Goal: Task Accomplishment & Management: Use online tool/utility

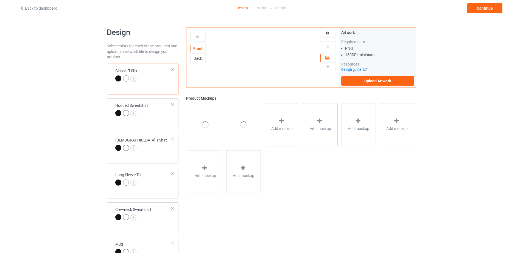
click at [329, 36] on div at bounding box center [327, 33] width 15 height 10
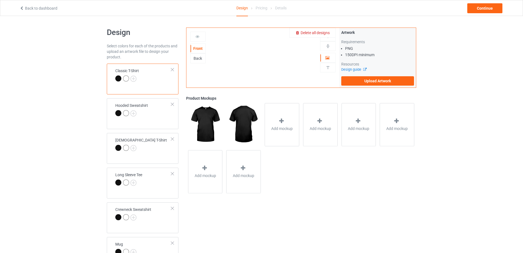
click at [326, 31] on span "Delete all designs" at bounding box center [315, 33] width 29 height 4
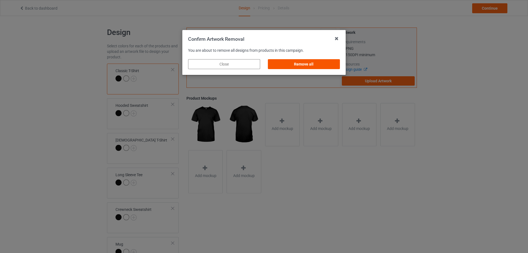
click at [322, 64] on div "Remove all" at bounding box center [304, 64] width 72 height 10
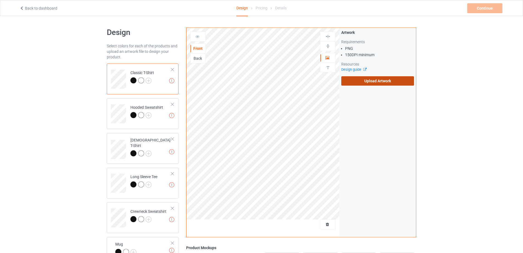
click at [385, 85] on label "Upload Artwork" at bounding box center [378, 80] width 73 height 9
click at [0, 0] on input "Upload Artwork" at bounding box center [0, 0] width 0 height 0
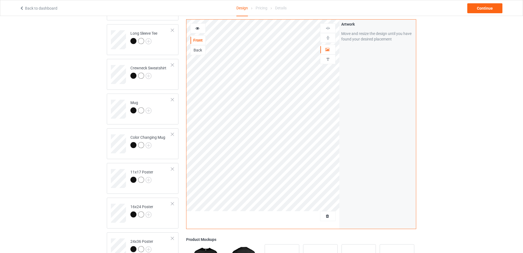
scroll to position [165, 0]
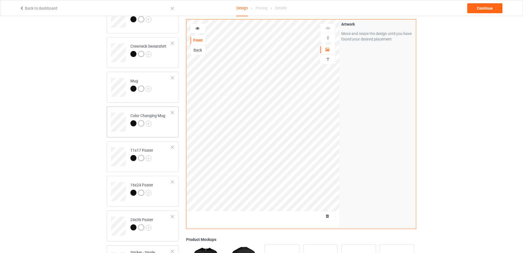
click at [161, 130] on td "Color Changing Mug" at bounding box center [150, 120] width 47 height 23
click at [330, 38] on img at bounding box center [328, 37] width 5 height 5
click at [329, 38] on img at bounding box center [328, 37] width 5 height 5
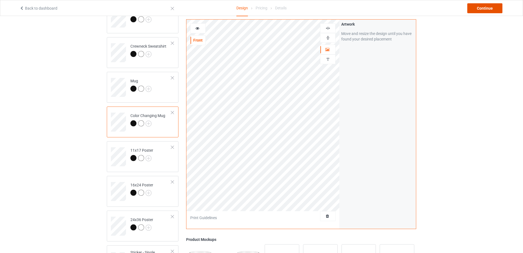
click at [487, 9] on div "Continue" at bounding box center [485, 8] width 35 height 10
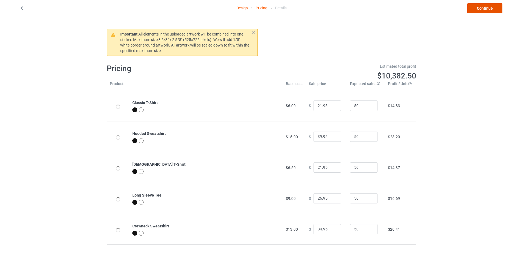
click at [487, 9] on link "Continue" at bounding box center [485, 8] width 35 height 10
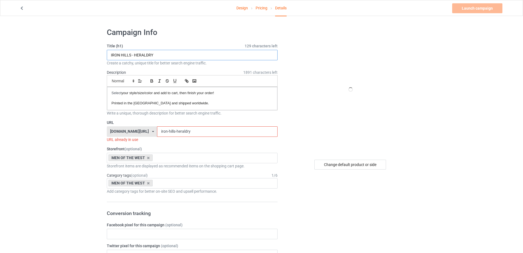
drag, startPoint x: 188, startPoint y: 54, endPoint x: 11, endPoint y: 62, distance: 177.7
paste input "HARAD - ELITE EDITION"
type input "HARAD - ELITE EDITION"
drag, startPoint x: 170, startPoint y: 131, endPoint x: 107, endPoint y: 130, distance: 63.8
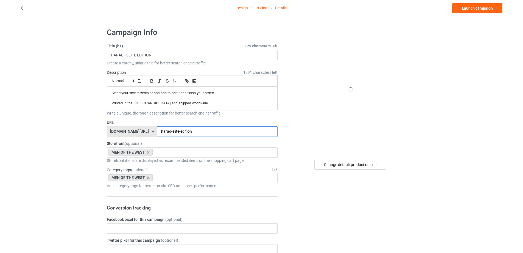
type input "harad-elite-edition"
click at [341, 164] on div "Change default product or side" at bounding box center [351, 164] width 72 height 10
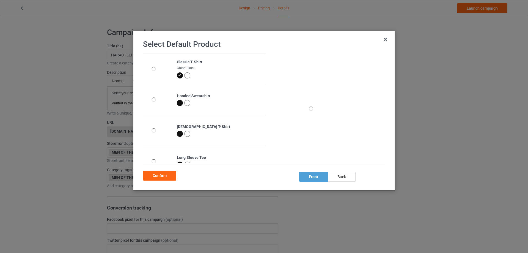
click at [329, 177] on div "back" at bounding box center [342, 176] width 28 height 10
click at [321, 178] on div "front" at bounding box center [313, 176] width 29 height 10
click at [338, 176] on div "back" at bounding box center [342, 176] width 28 height 10
click at [316, 176] on div "front" at bounding box center [313, 176] width 29 height 10
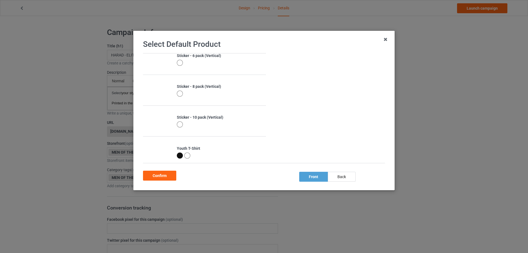
scroll to position [414, 0]
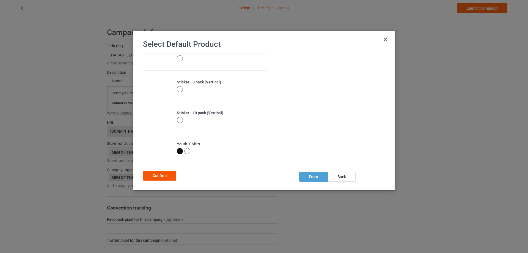
click at [167, 175] on div "Confirm" at bounding box center [159, 175] width 33 height 10
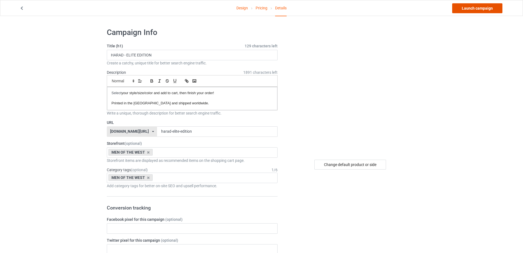
click at [464, 9] on link "Launch campaign" at bounding box center [478, 8] width 50 height 10
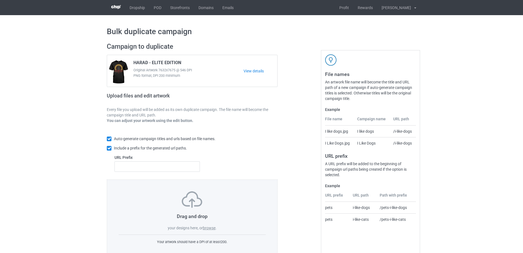
click at [211, 227] on label "browse" at bounding box center [209, 227] width 13 height 4
click at [0, 0] on input "browse" at bounding box center [0, 0] width 0 height 0
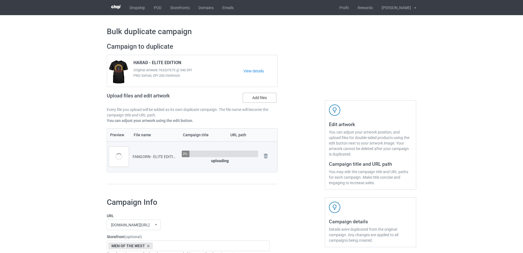
click at [257, 102] on label "Add files" at bounding box center [260, 98] width 34 height 10
click at [0, 0] on input "Add files" at bounding box center [0, 0] width 0 height 0
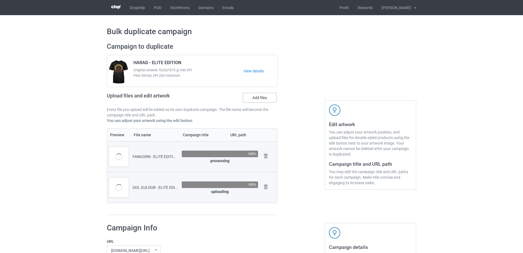
click at [249, 99] on label "Add files" at bounding box center [260, 98] width 34 height 10
click at [0, 0] on input "Add files" at bounding box center [0, 0] width 0 height 0
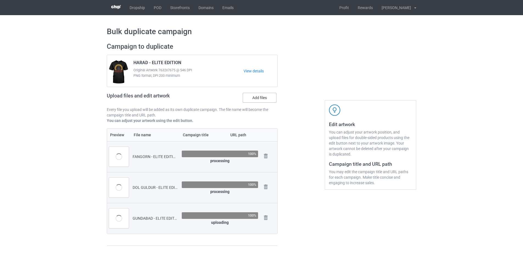
click at [255, 100] on label "Add files" at bounding box center [260, 98] width 34 height 10
click at [0, 0] on input "Add files" at bounding box center [0, 0] width 0 height 0
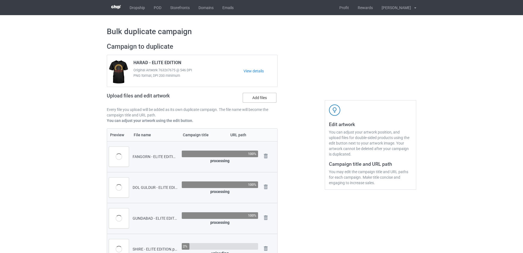
click at [257, 94] on label "Add files" at bounding box center [260, 98] width 34 height 10
click at [0, 0] on input "Add files" at bounding box center [0, 0] width 0 height 0
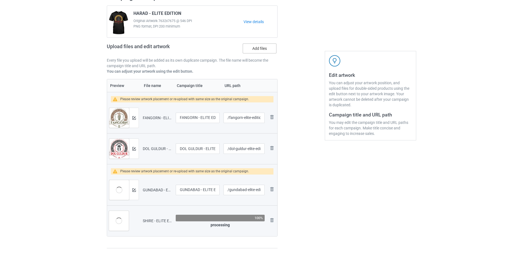
scroll to position [55, 0]
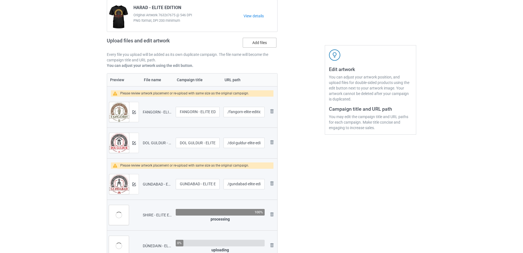
click at [255, 42] on label "Add files" at bounding box center [260, 43] width 34 height 10
click at [0, 0] on input "Add files" at bounding box center [0, 0] width 0 height 0
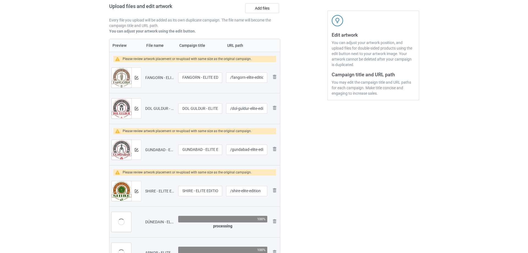
scroll to position [82, 0]
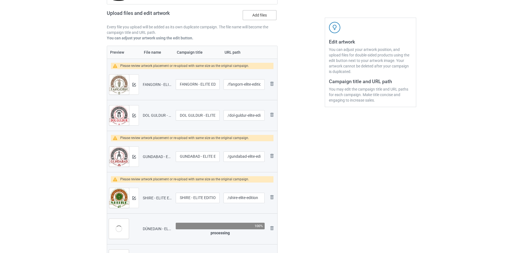
click at [253, 20] on label "Add files" at bounding box center [260, 15] width 34 height 10
click at [0, 0] on input "Add files" at bounding box center [0, 0] width 0 height 0
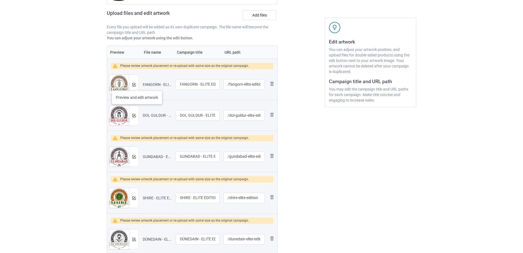
click at [137, 85] on div at bounding box center [134, 84] width 10 height 20
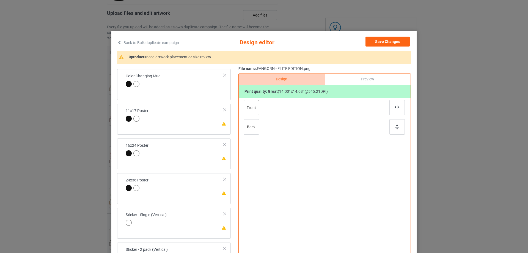
scroll to position [220, 0]
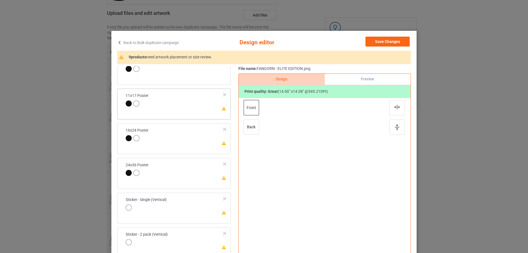
click at [193, 111] on div "Please review artwork placement 11x17 Poster" at bounding box center [173, 103] width 113 height 31
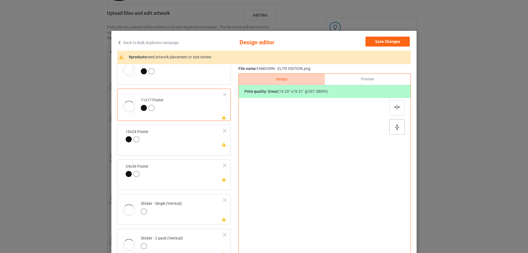
click at [395, 126] on img at bounding box center [397, 127] width 4 height 6
click at [394, 109] on img at bounding box center [397, 107] width 6 height 4
click at [205, 148] on td "Please review artwork placement 16x24 Poster" at bounding box center [182, 141] width 89 height 28
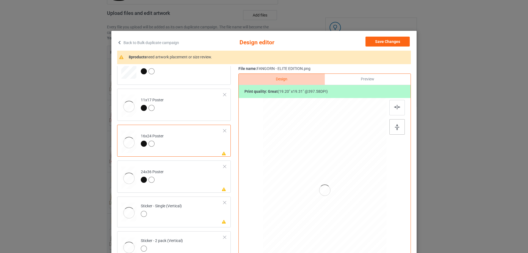
click at [392, 127] on div at bounding box center [396, 126] width 15 height 15
click at [390, 106] on div at bounding box center [396, 107] width 15 height 15
click at [206, 178] on td "Please review artwork placement 24x36 Poster" at bounding box center [182, 176] width 89 height 28
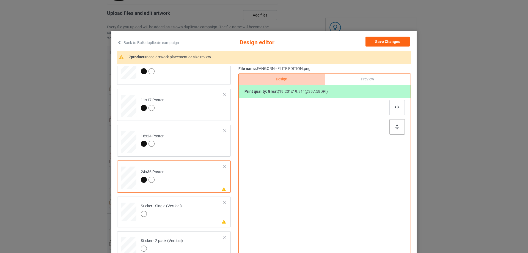
click at [395, 127] on img at bounding box center [397, 127] width 4 height 6
click at [394, 104] on div at bounding box center [396, 107] width 15 height 15
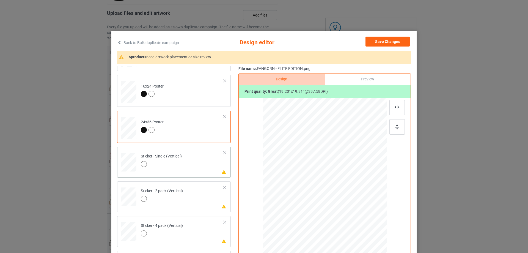
scroll to position [275, 0]
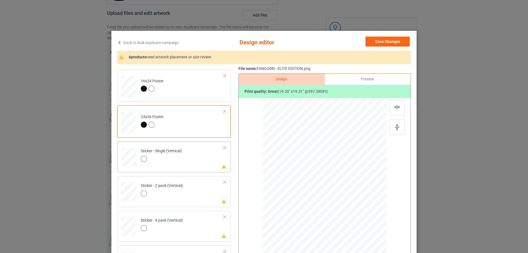
click at [192, 162] on td "Please review artwork placement Sticker - Single (Vertical)" at bounding box center [182, 155] width 89 height 24
click at [397, 126] on img at bounding box center [397, 127] width 4 height 6
click at [394, 107] on img at bounding box center [397, 107] width 6 height 4
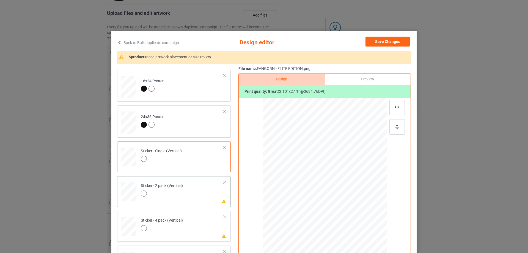
click at [206, 199] on td "Please review artwork placement Sticker - 2 pack (Vertical)" at bounding box center [182, 190] width 89 height 24
click at [395, 128] on img at bounding box center [397, 127] width 4 height 6
click at [394, 101] on div at bounding box center [396, 107] width 15 height 15
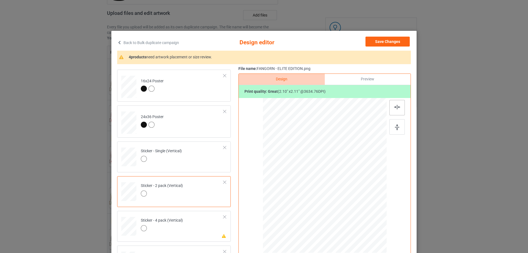
click at [394, 101] on div at bounding box center [396, 107] width 15 height 15
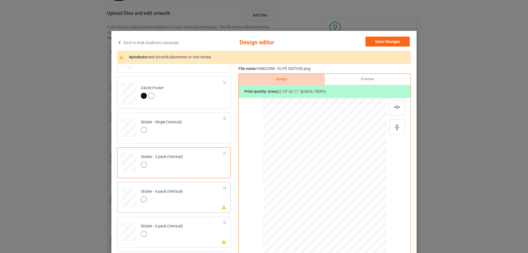
scroll to position [357, 0]
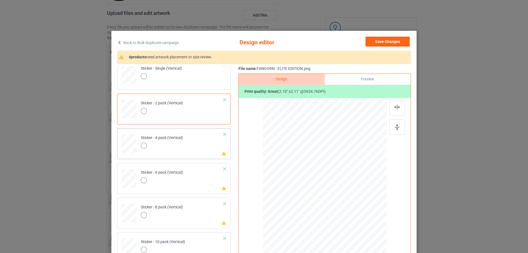
click at [201, 156] on div "Please review artwork placement Sticker - 4 pack (Vertical)" at bounding box center [173, 143] width 113 height 31
click at [397, 125] on img at bounding box center [397, 127] width 4 height 6
click at [394, 105] on img at bounding box center [397, 107] width 6 height 4
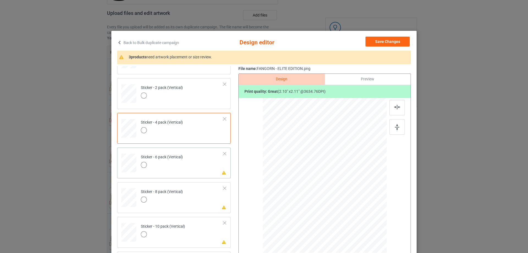
scroll to position [374, 0]
click at [200, 168] on td "Please review artwork placement Sticker - 6 pack (Vertical)" at bounding box center [182, 160] width 89 height 24
click at [395, 126] on img at bounding box center [397, 127] width 4 height 6
click at [394, 108] on img at bounding box center [397, 107] width 6 height 4
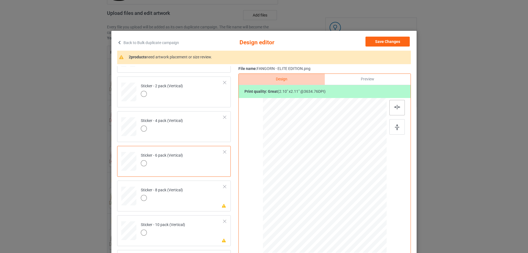
click at [394, 108] on img at bounding box center [397, 107] width 6 height 4
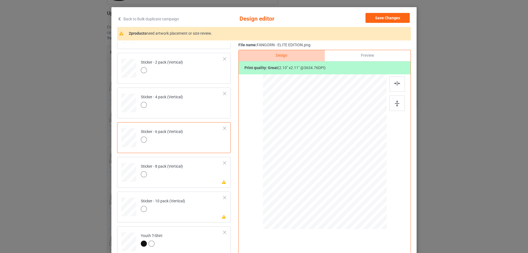
scroll to position [55, 0]
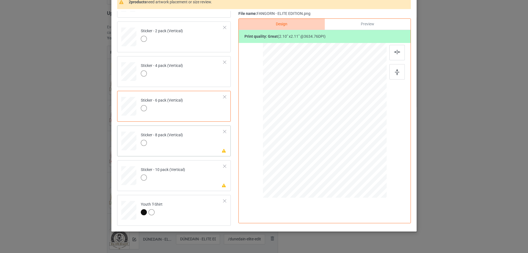
click at [201, 145] on td "Please review artwork placement Sticker - 8 pack (Vertical)" at bounding box center [182, 139] width 89 height 24
click at [398, 74] on div at bounding box center [396, 71] width 15 height 15
click at [394, 48] on div at bounding box center [396, 52] width 15 height 15
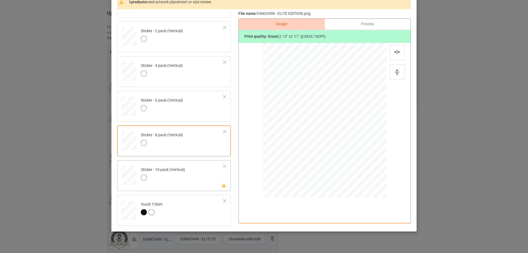
click at [204, 175] on td "Please review artwork placement Sticker - 10 pack (Vertical)" at bounding box center [182, 174] width 89 height 24
click at [389, 76] on div at bounding box center [396, 71] width 15 height 15
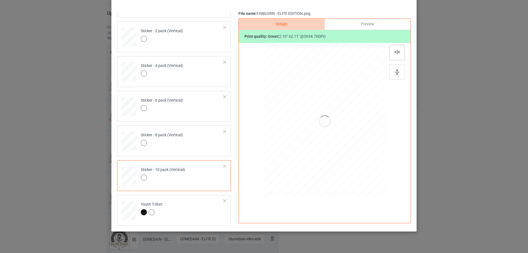
click at [394, 53] on img at bounding box center [397, 52] width 6 height 4
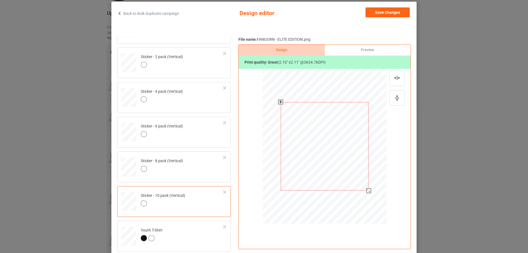
scroll to position [0, 0]
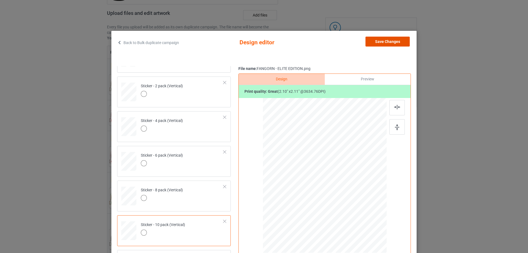
click at [387, 44] on button "Save Changes" at bounding box center [387, 42] width 44 height 10
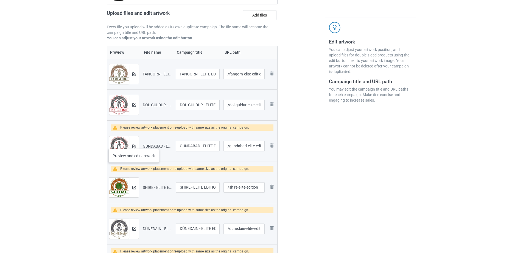
click at [134, 143] on div at bounding box center [134, 146] width 10 height 20
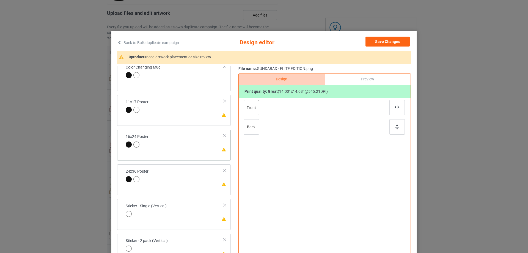
scroll to position [220, 0]
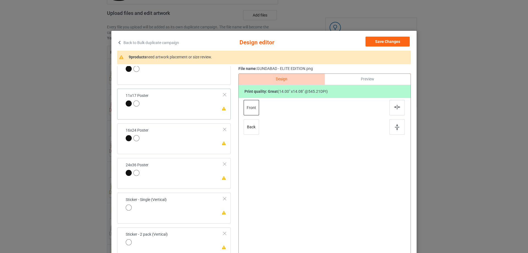
click at [182, 110] on td "Please review artwork placement 11x17 Poster" at bounding box center [175, 100] width 104 height 19
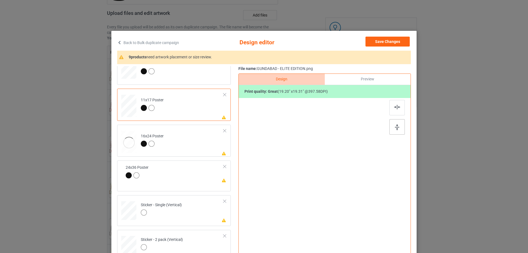
click at [395, 124] on img at bounding box center [397, 127] width 4 height 6
click at [394, 109] on img at bounding box center [397, 107] width 6 height 4
click at [204, 143] on td "Please review artwork placement 16x24 Poster" at bounding box center [182, 141] width 89 height 28
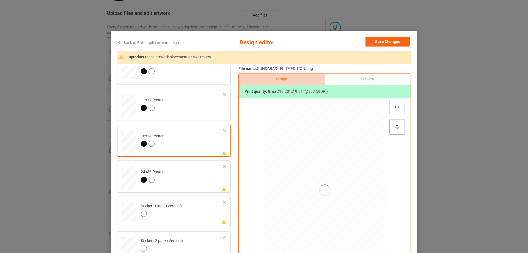
click at [396, 124] on img at bounding box center [397, 127] width 4 height 6
click at [393, 113] on div at bounding box center [396, 107] width 15 height 15
click at [196, 181] on td "Please review artwork placement 24x36 Poster" at bounding box center [182, 176] width 89 height 28
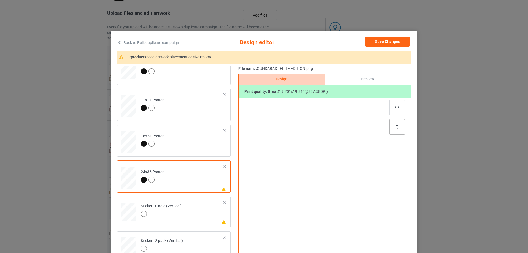
click at [399, 122] on div at bounding box center [396, 126] width 15 height 15
click at [396, 112] on div at bounding box center [396, 107] width 15 height 15
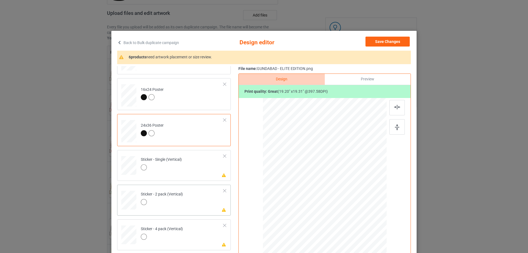
scroll to position [275, 0]
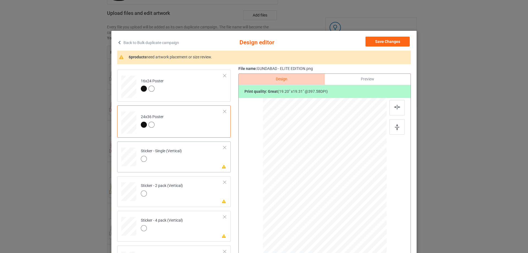
click at [206, 161] on td "Please review artwork placement Sticker - Single (Vertical)" at bounding box center [182, 155] width 89 height 24
click at [391, 125] on div at bounding box center [396, 126] width 15 height 15
click at [389, 108] on div at bounding box center [396, 107] width 15 height 15
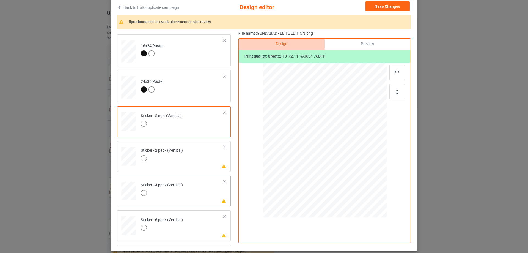
scroll to position [55, 0]
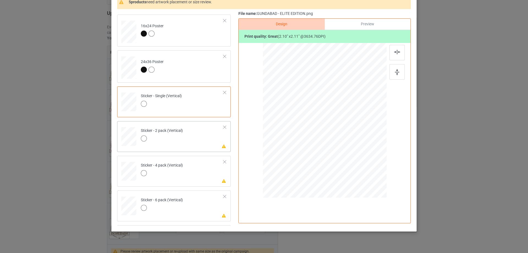
click at [206, 143] on td "Please review artwork placement Sticker - 2 pack (Vertical)" at bounding box center [182, 135] width 89 height 24
click at [392, 72] on div at bounding box center [396, 71] width 15 height 15
click at [390, 51] on div at bounding box center [396, 52] width 15 height 15
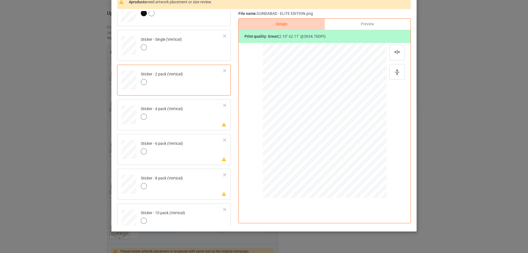
scroll to position [357, 0]
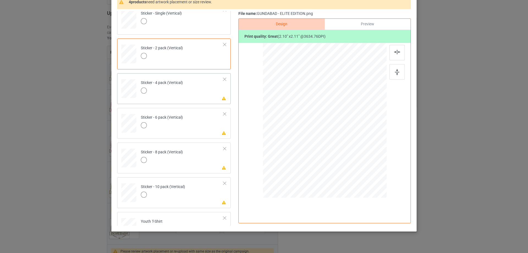
click at [203, 98] on td "Please review artwork placement Sticker - 4 pack (Vertical)" at bounding box center [182, 87] width 89 height 24
click at [395, 70] on img at bounding box center [397, 72] width 4 height 6
click at [392, 52] on div at bounding box center [396, 52] width 15 height 15
click at [188, 129] on td "Please review artwork placement Sticker - 6 pack (Vertical)" at bounding box center [182, 122] width 89 height 24
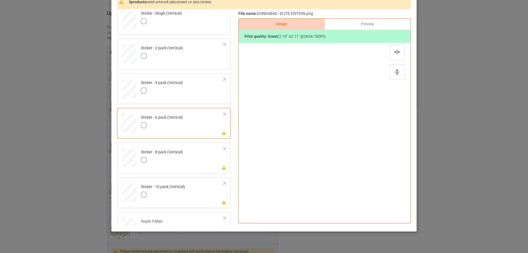
click at [390, 71] on div at bounding box center [396, 71] width 15 height 15
click at [393, 57] on div at bounding box center [396, 52] width 15 height 15
click at [202, 159] on td "Please review artwork placement Sticker - 8 pack (Vertical)" at bounding box center [182, 157] width 89 height 24
click at [395, 73] on img at bounding box center [397, 72] width 4 height 6
click at [395, 56] on div at bounding box center [396, 52] width 15 height 15
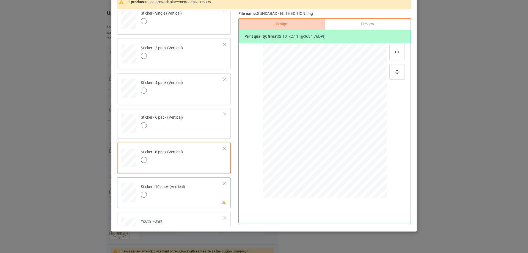
click at [193, 181] on td "Please review artwork placement Sticker - 10 pack (Vertical)" at bounding box center [182, 191] width 89 height 24
click at [397, 69] on div at bounding box center [396, 71] width 15 height 15
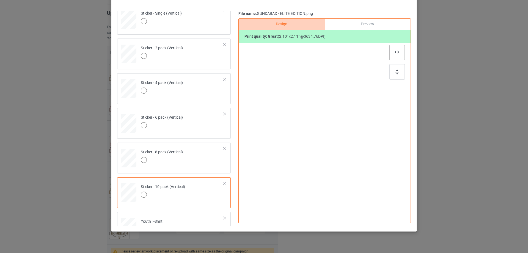
click at [396, 51] on img at bounding box center [397, 52] width 6 height 4
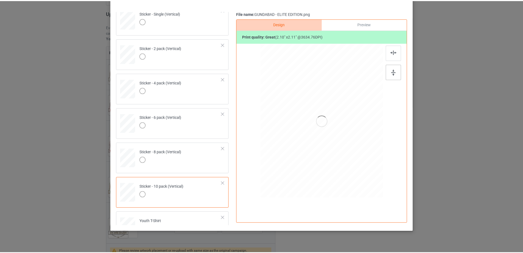
scroll to position [0, 0]
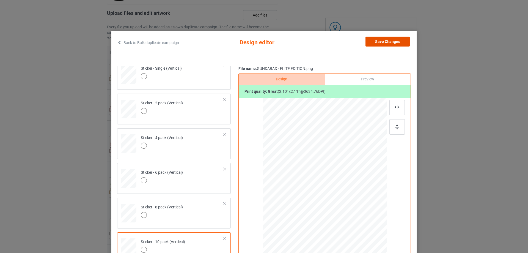
click at [395, 40] on button "Save Changes" at bounding box center [387, 42] width 44 height 10
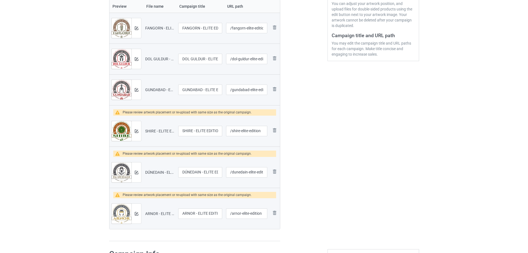
scroll to position [137, 0]
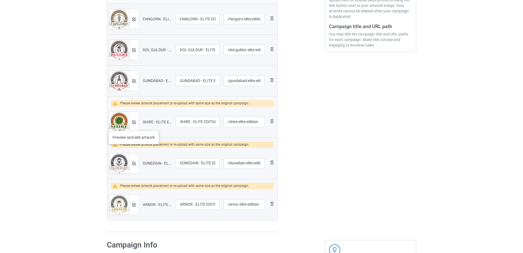
click at [134, 125] on div at bounding box center [134, 122] width 10 height 20
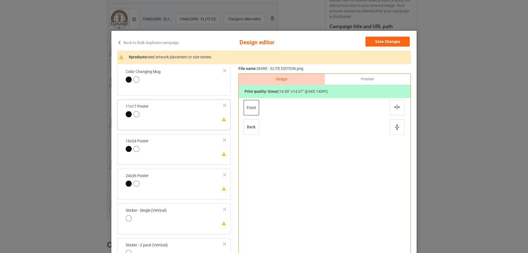
scroll to position [220, 0]
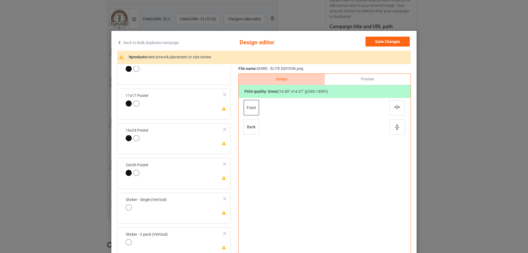
click at [198, 105] on td "Please review artwork placement 11x17 Poster" at bounding box center [175, 100] width 104 height 19
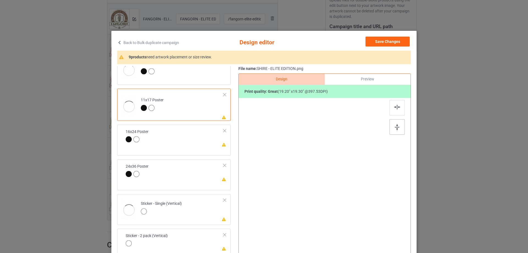
click at [390, 123] on div at bounding box center [396, 126] width 15 height 15
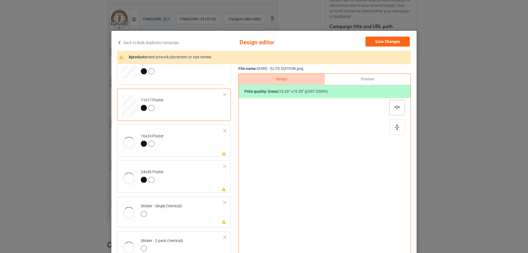
click at [394, 109] on img at bounding box center [397, 107] width 6 height 4
drag, startPoint x: 197, startPoint y: 149, endPoint x: 356, endPoint y: 143, distance: 159.5
click at [197, 149] on td "Please review artwork placement 16x24 Poster" at bounding box center [182, 141] width 89 height 28
click at [397, 127] on img at bounding box center [397, 127] width 4 height 6
click at [396, 106] on img at bounding box center [397, 107] width 6 height 4
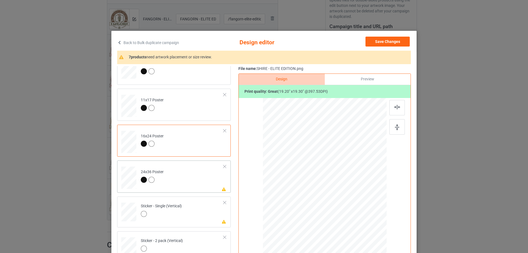
click at [196, 182] on td "Please review artwork placement 24x36 Poster" at bounding box center [182, 176] width 89 height 28
click at [390, 126] on div at bounding box center [396, 126] width 15 height 15
click at [392, 109] on div at bounding box center [396, 107] width 15 height 15
click at [391, 106] on div at bounding box center [396, 107] width 15 height 15
click at [200, 212] on td "Please review artwork placement Sticker - Single (Vertical)" at bounding box center [182, 210] width 89 height 24
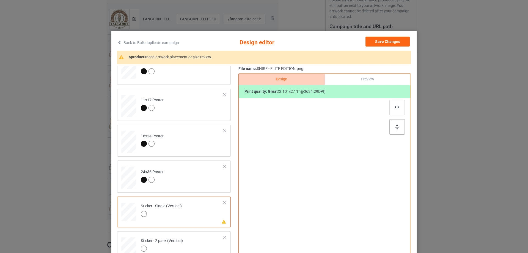
click at [395, 125] on img at bounding box center [397, 127] width 4 height 6
click at [395, 112] on div at bounding box center [396, 107] width 15 height 15
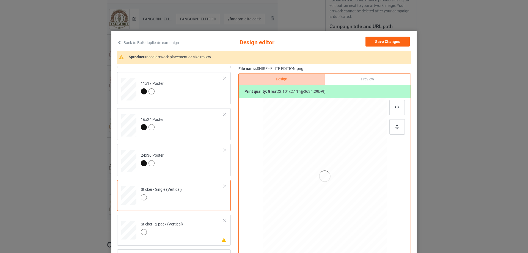
scroll to position [275, 0]
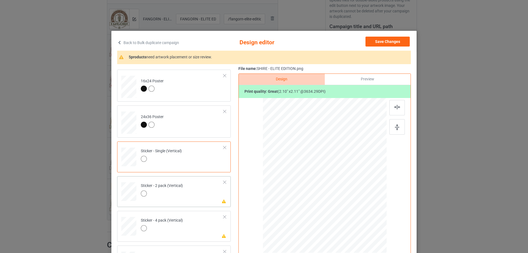
drag, startPoint x: 195, startPoint y: 184, endPoint x: 202, endPoint y: 184, distance: 7.4
click at [195, 184] on td "Please review artwork placement Sticker - 2 pack (Vertical)" at bounding box center [182, 190] width 89 height 24
click at [391, 124] on div at bounding box center [396, 126] width 15 height 15
click at [395, 105] on img at bounding box center [397, 107] width 6 height 4
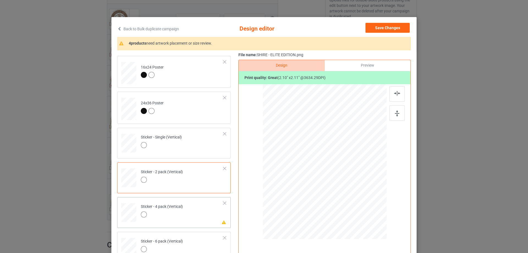
scroll to position [55, 0]
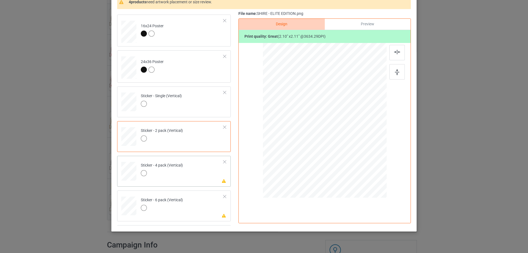
click at [196, 167] on td "Please review artwork placement Sticker - 4 pack (Vertical)" at bounding box center [182, 170] width 89 height 24
click at [391, 75] on div at bounding box center [396, 71] width 15 height 15
click at [394, 54] on img at bounding box center [397, 52] width 6 height 4
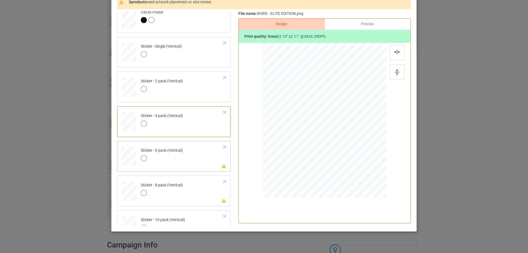
scroll to position [330, 0]
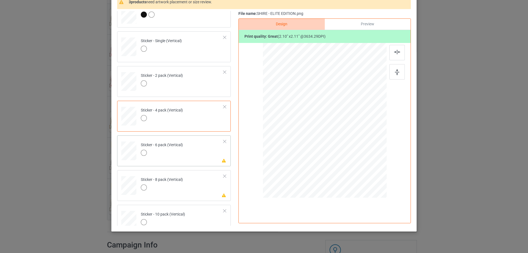
click at [201, 163] on div "Please review artwork placement Sticker - 6 pack (Vertical)" at bounding box center [173, 150] width 113 height 31
click at [399, 73] on div at bounding box center [396, 71] width 15 height 15
click at [394, 53] on img at bounding box center [397, 52] width 6 height 4
click at [202, 189] on td "Please review artwork placement Sticker - 8 pack (Vertical)" at bounding box center [182, 184] width 89 height 24
click at [390, 75] on div at bounding box center [396, 71] width 15 height 15
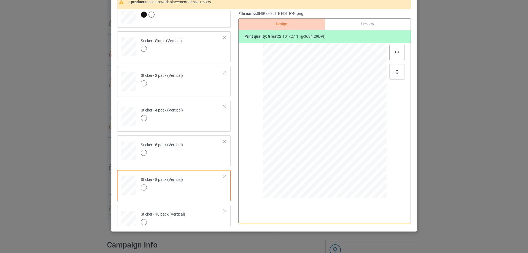
click at [391, 53] on div at bounding box center [396, 52] width 15 height 15
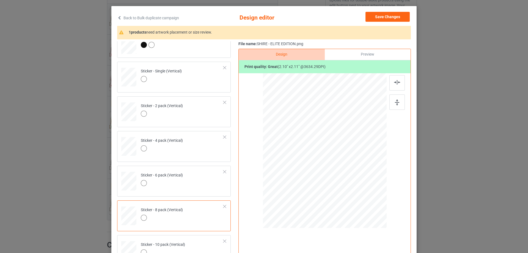
scroll to position [0, 0]
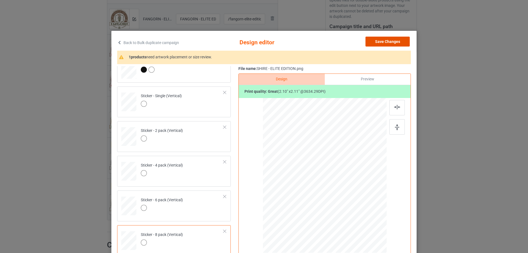
click at [390, 43] on button "Save Changes" at bounding box center [387, 42] width 44 height 10
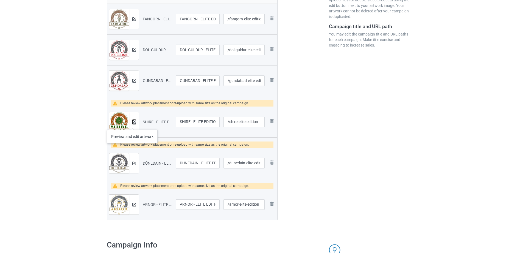
click at [133, 122] on img at bounding box center [134, 122] width 4 height 4
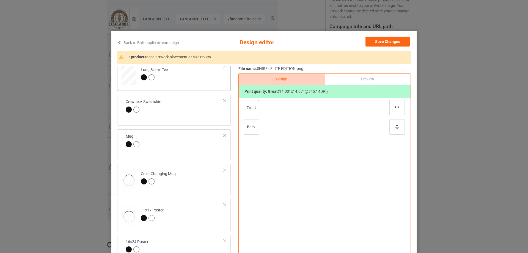
scroll to position [165, 0]
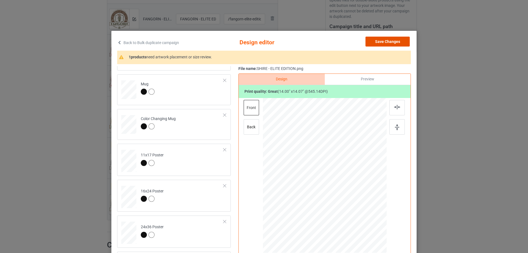
click at [399, 40] on button "Save Changes" at bounding box center [387, 42] width 44 height 10
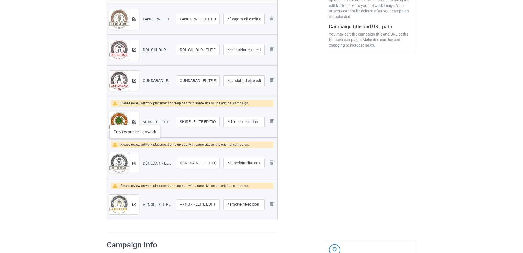
click at [135, 119] on div at bounding box center [134, 122] width 10 height 20
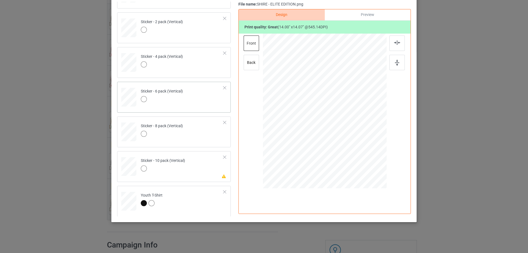
scroll to position [374, 0]
click at [194, 176] on td "Please review artwork placement Sticker - 10 pack (Vertical)" at bounding box center [182, 165] width 89 height 24
click at [395, 63] on img at bounding box center [397, 63] width 4 height 6
click at [395, 45] on div at bounding box center [396, 42] width 15 height 15
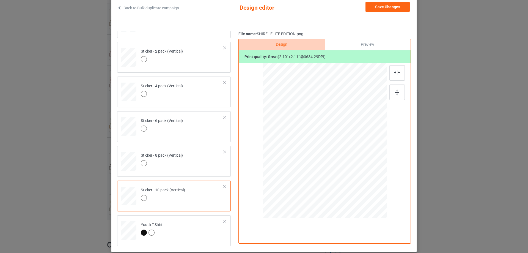
scroll to position [10, 0]
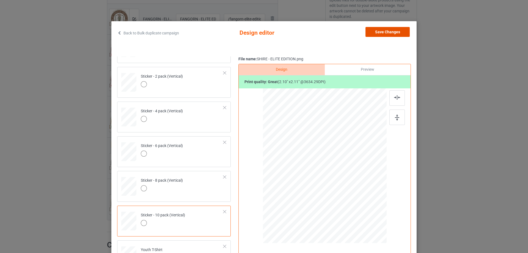
click at [401, 30] on button "Save Changes" at bounding box center [387, 32] width 44 height 10
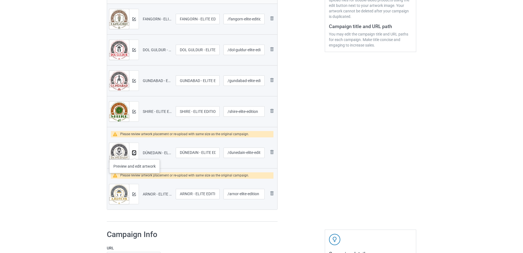
click at [134, 154] on img at bounding box center [134, 153] width 4 height 4
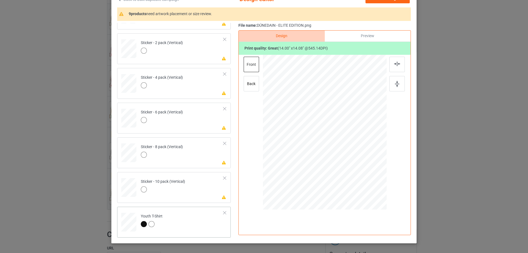
scroll to position [65, 0]
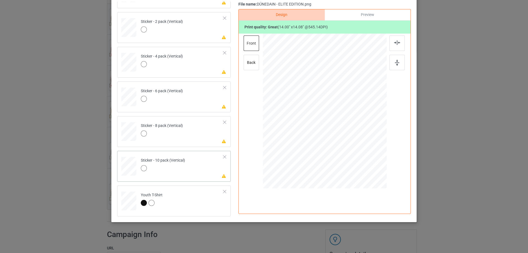
click at [202, 176] on td "Please review artwork placement Sticker - 10 pack (Vertical)" at bounding box center [182, 165] width 89 height 24
click at [393, 66] on div at bounding box center [396, 62] width 15 height 15
click at [396, 44] on img at bounding box center [397, 42] width 6 height 4
click at [212, 132] on td "Please review artwork placement Sticker - 8 pack (Vertical)" at bounding box center [182, 130] width 89 height 24
click at [392, 61] on div at bounding box center [396, 62] width 15 height 15
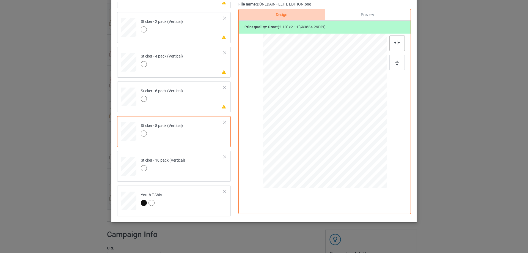
click at [393, 46] on div at bounding box center [396, 42] width 15 height 15
click at [189, 100] on td "Please review artwork placement Sticker - 6 pack (Vertical)" at bounding box center [182, 96] width 89 height 24
click at [397, 60] on div at bounding box center [396, 62] width 15 height 15
click at [398, 45] on div at bounding box center [396, 42] width 15 height 15
drag, startPoint x: 204, startPoint y: 66, endPoint x: 217, endPoint y: 65, distance: 13.2
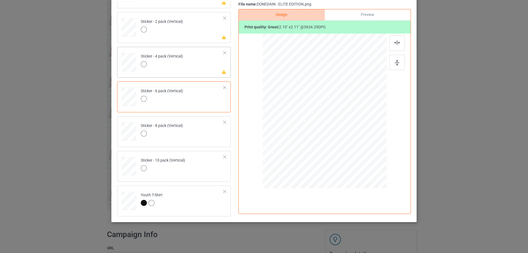
click at [204, 66] on td "Please review artwork placement Sticker - 4 pack (Vertical)" at bounding box center [182, 61] width 89 height 24
click at [395, 62] on img at bounding box center [397, 63] width 4 height 6
click at [393, 34] on div at bounding box center [324, 112] width 143 height 156
click at [394, 41] on img at bounding box center [397, 42] width 6 height 4
click at [215, 30] on td "Please review artwork placement Sticker - 2 pack (Vertical)" at bounding box center [182, 26] width 89 height 24
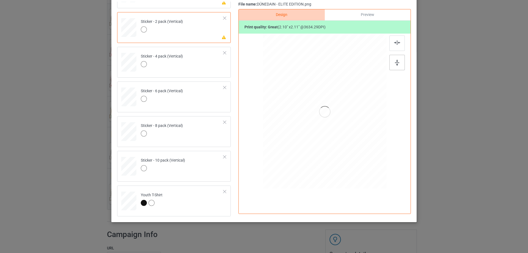
click at [392, 57] on div at bounding box center [396, 62] width 15 height 15
click at [391, 46] on div at bounding box center [396, 42] width 15 height 15
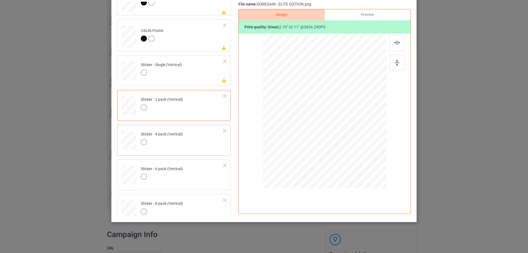
scroll to position [292, 0]
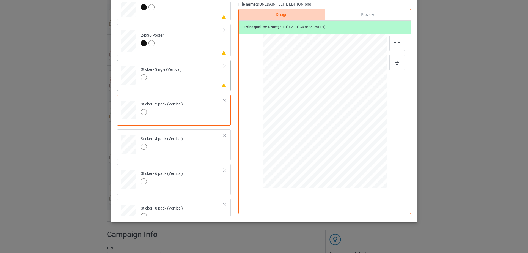
click at [199, 80] on td "Please review artwork placement Sticker - Single (Vertical)" at bounding box center [182, 74] width 89 height 24
click at [395, 62] on img at bounding box center [397, 63] width 4 height 6
click at [398, 41] on div at bounding box center [396, 42] width 15 height 15
click at [206, 44] on td "Please review artwork placement 24x36 Poster" at bounding box center [182, 40] width 89 height 28
click at [402, 62] on div at bounding box center [396, 62] width 15 height 15
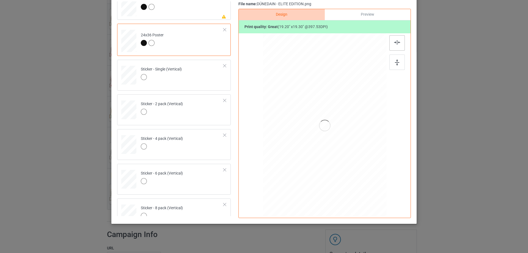
click at [395, 40] on img at bounding box center [397, 42] width 6 height 4
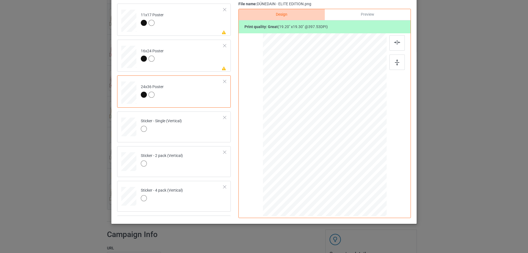
scroll to position [237, 0]
click at [200, 67] on td "Please review artwork placement 16x24 Poster" at bounding box center [182, 59] width 89 height 28
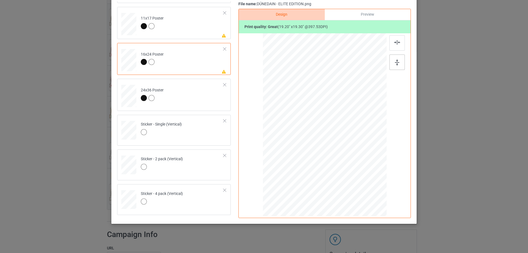
click at [390, 60] on div at bounding box center [396, 61] width 15 height 15
click at [398, 36] on div at bounding box center [396, 42] width 15 height 15
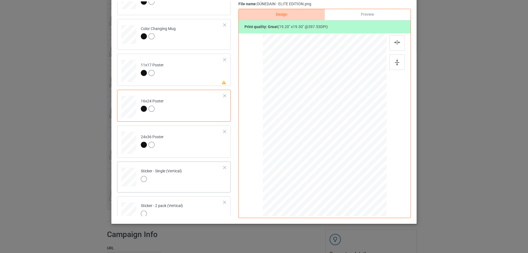
scroll to position [154, 0]
click at [196, 112] on td "Please review artwork placement 11x17 Poster" at bounding box center [182, 106] width 89 height 28
click at [395, 62] on img at bounding box center [397, 62] width 4 height 6
click at [391, 42] on div at bounding box center [396, 42] width 15 height 15
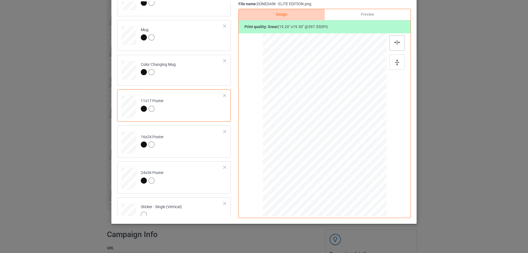
click at [391, 42] on div at bounding box center [396, 42] width 15 height 15
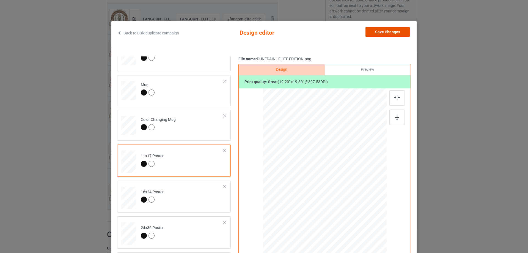
click at [393, 36] on button "Save Changes" at bounding box center [387, 32] width 44 height 10
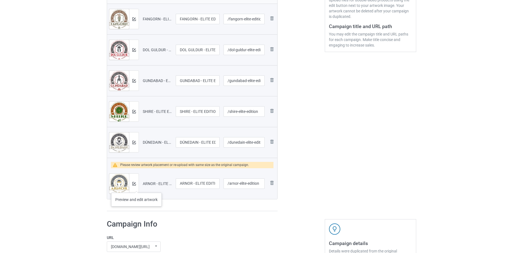
click at [137, 187] on div at bounding box center [134, 183] width 10 height 20
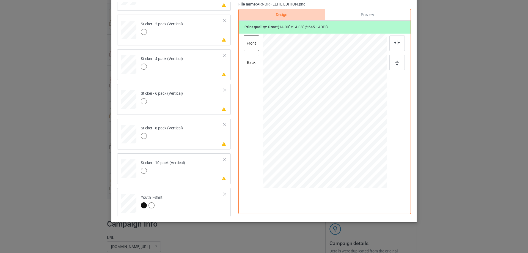
scroll to position [374, 0]
click at [197, 156] on td "Please review artwork placement Sticker - 10 pack (Vertical)" at bounding box center [182, 165] width 89 height 24
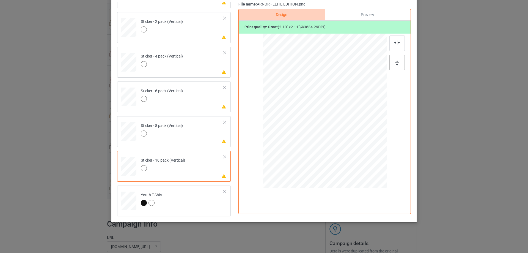
click at [395, 63] on img at bounding box center [397, 63] width 4 height 6
click at [395, 40] on div at bounding box center [396, 42] width 15 height 15
click at [204, 135] on td "Please review artwork placement Sticker - 8 pack (Vertical)" at bounding box center [182, 130] width 89 height 24
click at [397, 58] on div at bounding box center [396, 62] width 15 height 15
click at [390, 39] on div at bounding box center [396, 42] width 15 height 15
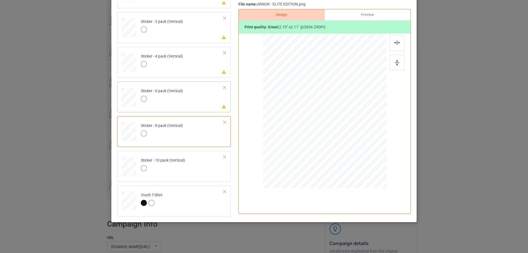
click at [193, 106] on td "Please review artwork placement Sticker - 6 pack (Vertical)" at bounding box center [182, 96] width 89 height 24
click at [398, 63] on div at bounding box center [396, 62] width 15 height 15
click at [396, 40] on div at bounding box center [396, 42] width 15 height 15
click at [215, 67] on td "Please review artwork placement Sticker - 4 pack (Vertical)" at bounding box center [182, 61] width 89 height 24
click at [401, 63] on div at bounding box center [396, 62] width 15 height 15
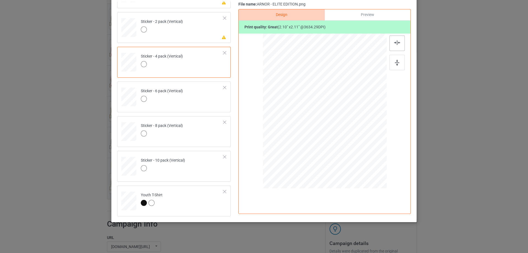
click at [395, 44] on img at bounding box center [397, 42] width 6 height 4
click at [204, 34] on td "Please review artwork placement Sticker - 2 pack (Vertical)" at bounding box center [182, 26] width 89 height 24
click at [392, 62] on div at bounding box center [396, 62] width 15 height 15
click at [392, 40] on div at bounding box center [396, 42] width 15 height 15
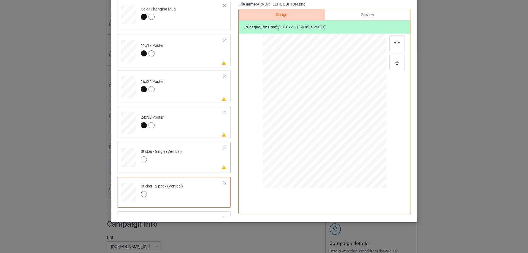
scroll to position [209, 0]
click at [195, 164] on td "Please review artwork placement Sticker - Single (Vertical)" at bounding box center [182, 157] width 89 height 24
click at [389, 64] on div at bounding box center [396, 62] width 15 height 15
click at [390, 44] on div at bounding box center [396, 42] width 15 height 15
click at [202, 126] on td "Please review artwork placement 24x36 Poster" at bounding box center [182, 123] width 89 height 28
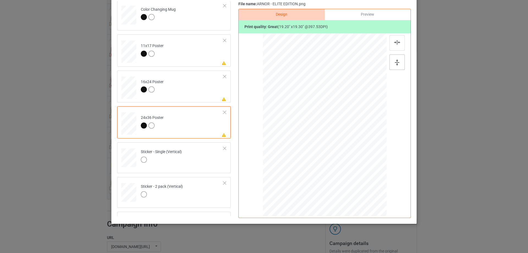
click at [398, 57] on div at bounding box center [396, 61] width 15 height 15
click at [395, 44] on img at bounding box center [397, 42] width 6 height 4
click at [185, 94] on td "Please review artwork placement 16x24 Poster" at bounding box center [182, 87] width 89 height 28
click at [391, 60] on div at bounding box center [396, 61] width 15 height 15
click at [392, 46] on div at bounding box center [396, 42] width 15 height 15
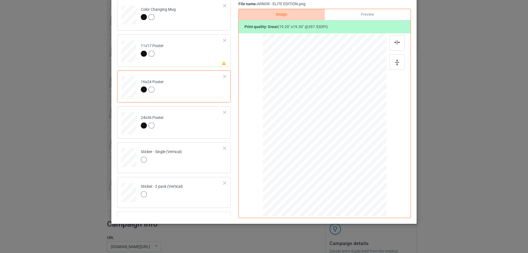
click at [201, 54] on td "Please review artwork placement 11x17 Poster" at bounding box center [182, 51] width 89 height 28
click at [391, 59] on div at bounding box center [396, 61] width 15 height 15
click at [394, 44] on img at bounding box center [397, 42] width 6 height 4
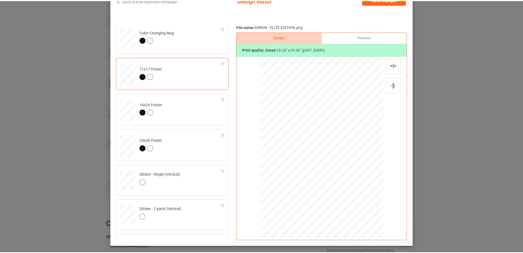
scroll to position [0, 0]
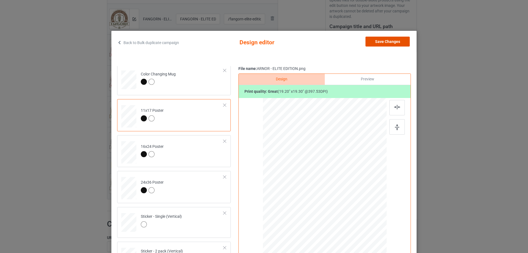
click at [389, 40] on button "Save Changes" at bounding box center [387, 42] width 44 height 10
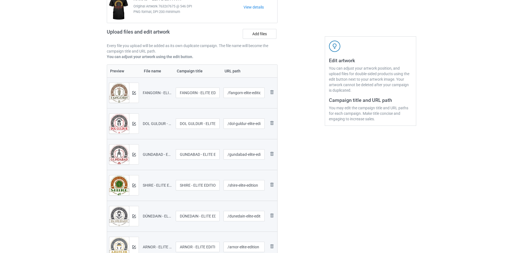
scroll to position [55, 0]
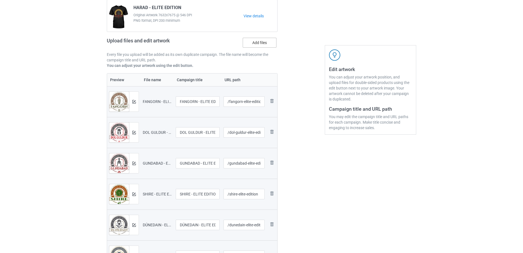
click at [259, 46] on label "Add files" at bounding box center [260, 43] width 34 height 10
click at [0, 0] on input "Add files" at bounding box center [0, 0] width 0 height 0
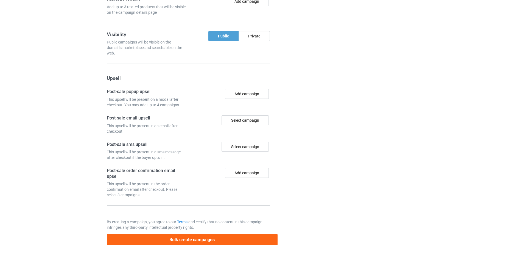
scroll to position [601, 0]
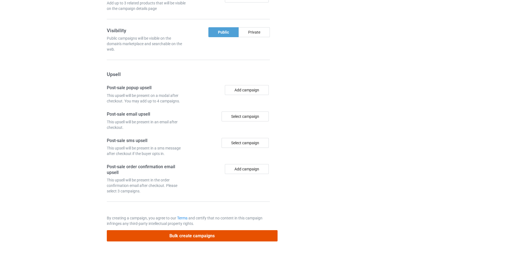
click at [179, 233] on button "Bulk create campaigns" at bounding box center [192, 235] width 171 height 11
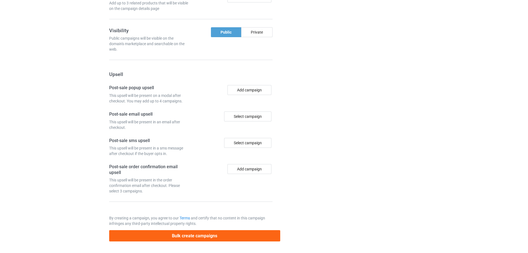
scroll to position [0, 0]
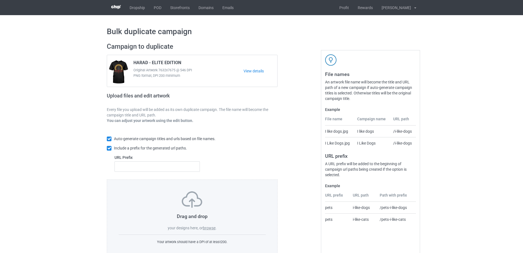
click at [210, 228] on label "browse" at bounding box center [209, 227] width 13 height 4
click at [0, 0] on input "browse" at bounding box center [0, 0] width 0 height 0
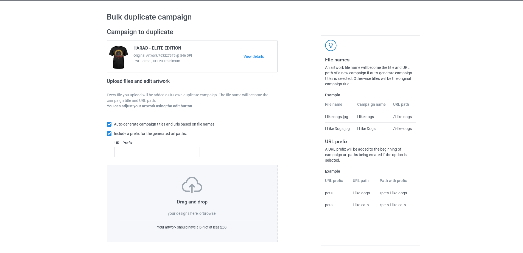
scroll to position [15, 0]
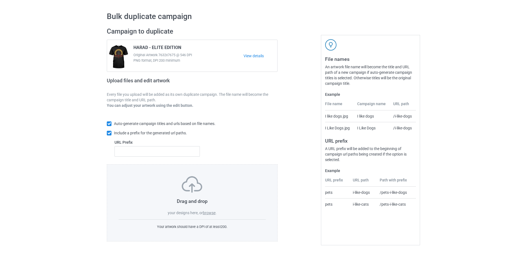
click at [212, 212] on label "browse" at bounding box center [209, 212] width 13 height 4
click at [0, 0] on input "browse" at bounding box center [0, 0] width 0 height 0
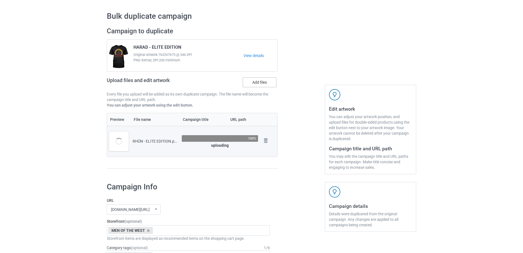
click at [265, 81] on label "Add files" at bounding box center [260, 82] width 34 height 10
click at [0, 0] on input "Add files" at bounding box center [0, 0] width 0 height 0
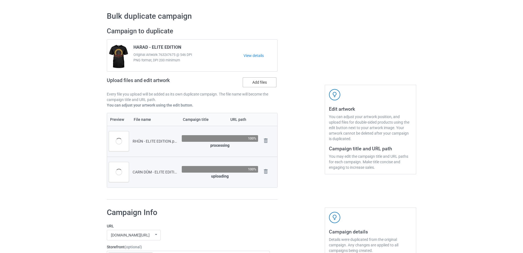
click at [262, 82] on label "Add files" at bounding box center [260, 82] width 34 height 10
click at [0, 0] on input "Add files" at bounding box center [0, 0] width 0 height 0
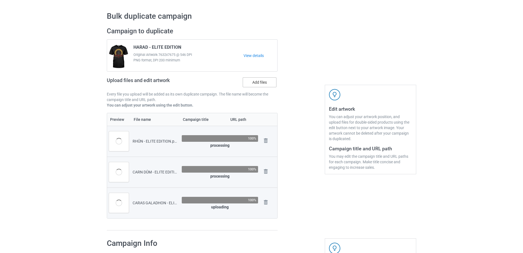
click at [261, 81] on label "Add files" at bounding box center [260, 82] width 34 height 10
click at [0, 0] on input "Add files" at bounding box center [0, 0] width 0 height 0
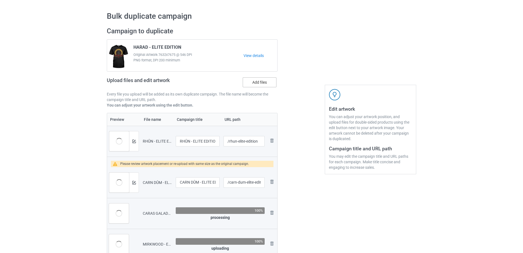
click at [258, 83] on label "Add files" at bounding box center [260, 82] width 34 height 10
click at [0, 0] on input "Add files" at bounding box center [0, 0] width 0 height 0
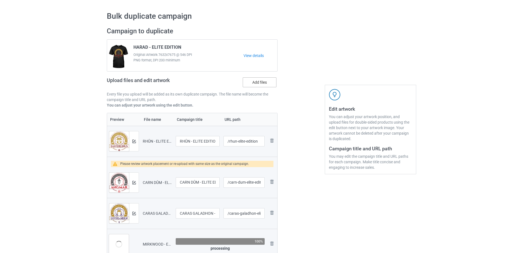
click at [265, 85] on label "Add files" at bounding box center [260, 82] width 34 height 10
click at [0, 0] on input "Add files" at bounding box center [0, 0] width 0 height 0
click at [264, 84] on label "Add files" at bounding box center [260, 82] width 34 height 10
click at [0, 0] on input "Add files" at bounding box center [0, 0] width 0 height 0
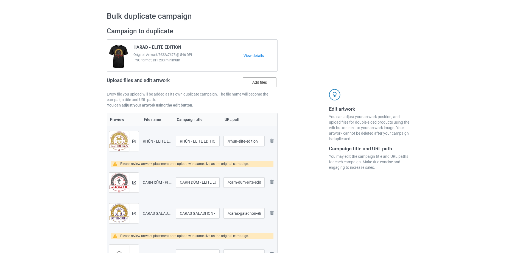
click at [264, 83] on label "Add files" at bounding box center [260, 82] width 34 height 10
click at [0, 0] on input "Add files" at bounding box center [0, 0] width 0 height 0
click at [264, 82] on label "Add files" at bounding box center [260, 82] width 34 height 10
click at [0, 0] on input "Add files" at bounding box center [0, 0] width 0 height 0
click at [261, 81] on label "Add files" at bounding box center [260, 82] width 34 height 10
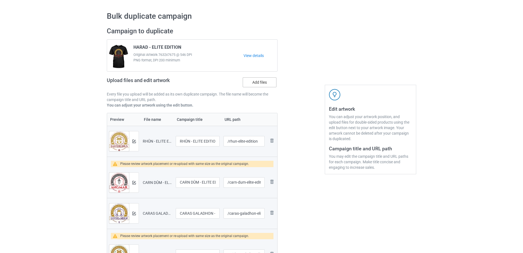
click at [0, 0] on input "Add files" at bounding box center [0, 0] width 0 height 0
click at [251, 83] on label "Add files" at bounding box center [260, 82] width 34 height 10
click at [0, 0] on input "Add files" at bounding box center [0, 0] width 0 height 0
click at [257, 81] on label "Add files" at bounding box center [260, 82] width 34 height 10
click at [0, 0] on input "Add files" at bounding box center [0, 0] width 0 height 0
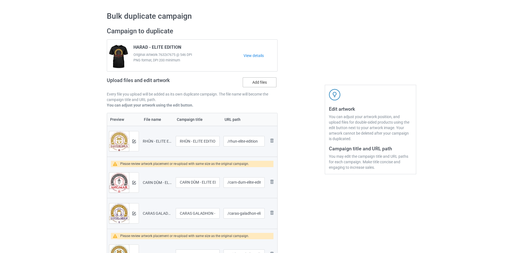
click at [253, 86] on label "Add files" at bounding box center [260, 82] width 34 height 10
click at [0, 0] on input "Add files" at bounding box center [0, 0] width 0 height 0
click at [134, 181] on img at bounding box center [134, 183] width 4 height 4
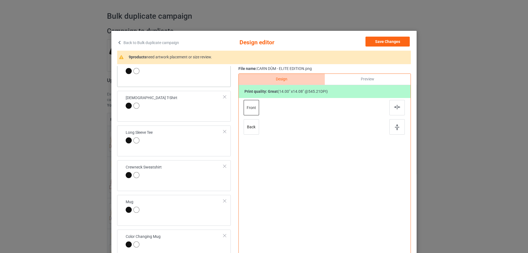
scroll to position [137, 0]
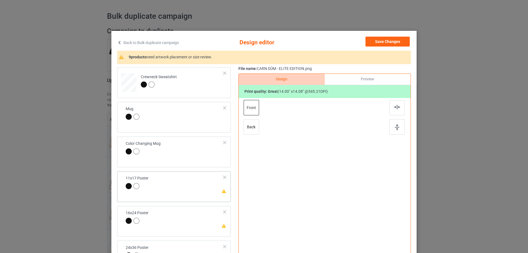
click at [194, 173] on td "Please review artwork placement 11x17 Poster" at bounding box center [175, 182] width 104 height 19
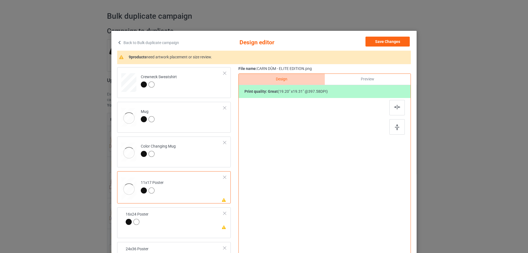
scroll to position [192, 0]
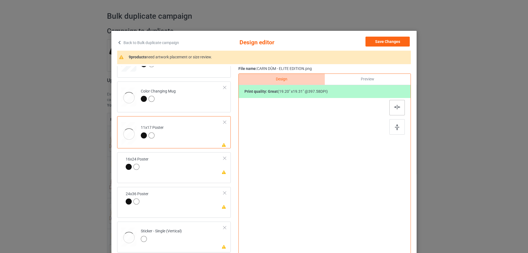
click at [392, 124] on div at bounding box center [396, 126] width 15 height 15
click at [390, 109] on div at bounding box center [396, 107] width 15 height 15
click at [190, 173] on td "Please review artwork placement 16x24 Poster" at bounding box center [182, 168] width 89 height 28
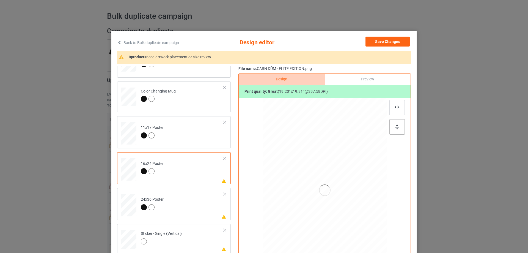
click at [395, 126] on img at bounding box center [397, 127] width 4 height 6
click at [395, 105] on img at bounding box center [397, 107] width 6 height 4
click at [197, 203] on td "Please review artwork placement 24x36 Poster" at bounding box center [182, 204] width 89 height 28
click at [393, 132] on div at bounding box center [396, 126] width 15 height 15
click at [395, 110] on div at bounding box center [396, 107] width 15 height 15
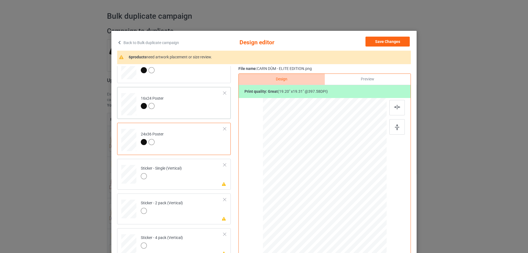
scroll to position [275, 0]
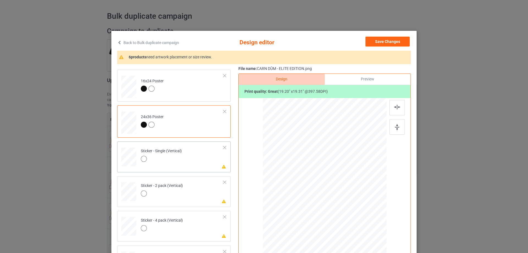
click at [204, 157] on td "Please review artwork placement Sticker - Single (Vertical)" at bounding box center [182, 155] width 89 height 24
click at [396, 126] on img at bounding box center [397, 127] width 4 height 6
click at [395, 99] on div "Design Preview Print quality: great ( 2.10 " x 2.11 " @ 3634.76 DPI)" at bounding box center [324, 175] width 172 height 204
click at [396, 99] on div "Design Preview Print quality: great ( 2.10 " x 2.11 " @ 3634.76 DPI)" at bounding box center [324, 175] width 172 height 204
click at [391, 107] on div at bounding box center [396, 107] width 15 height 15
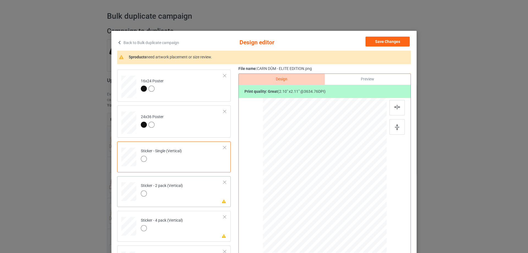
click at [209, 187] on td "Please review artwork placement Sticker - 2 pack (Vertical)" at bounding box center [182, 190] width 89 height 24
click at [397, 122] on div at bounding box center [396, 126] width 15 height 15
click at [394, 105] on img at bounding box center [397, 107] width 6 height 4
click at [190, 226] on td "Please review artwork placement Sticker - 4 pack (Vertical)" at bounding box center [182, 225] width 89 height 24
click at [394, 121] on div at bounding box center [396, 126] width 15 height 15
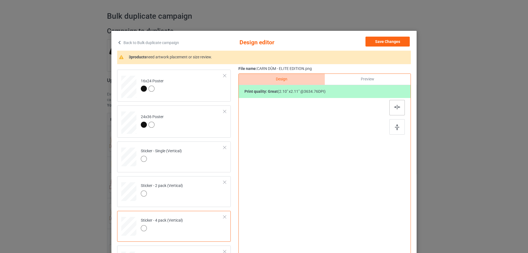
click at [395, 106] on img at bounding box center [397, 107] width 6 height 4
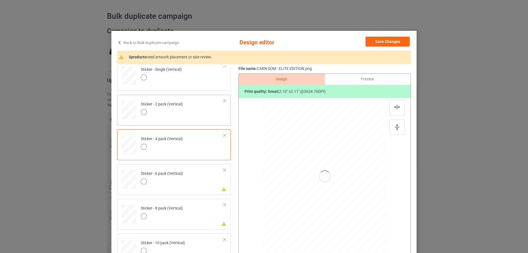
scroll to position [357, 0]
click at [203, 181] on td "Please review artwork placement Sticker - 6 pack (Vertical)" at bounding box center [182, 177] width 89 height 24
click at [397, 123] on div at bounding box center [396, 126] width 15 height 15
click at [395, 107] on img at bounding box center [397, 107] width 6 height 4
click at [182, 218] on td "Please review artwork placement Sticker - 8 pack (Vertical)" at bounding box center [182, 211] width 89 height 24
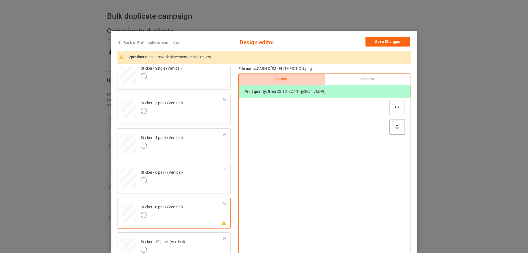
click at [392, 126] on div at bounding box center [396, 126] width 15 height 15
click at [391, 109] on div at bounding box center [396, 107] width 15 height 15
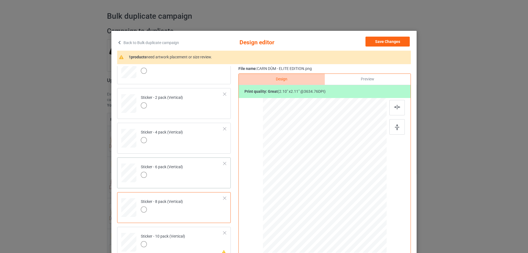
scroll to position [374, 0]
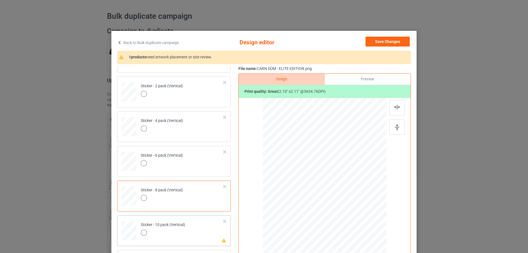
click at [184, 226] on td "Please review artwork placement Sticker - 10 pack (Vertical)" at bounding box center [182, 229] width 89 height 24
click at [398, 123] on div at bounding box center [396, 126] width 15 height 15
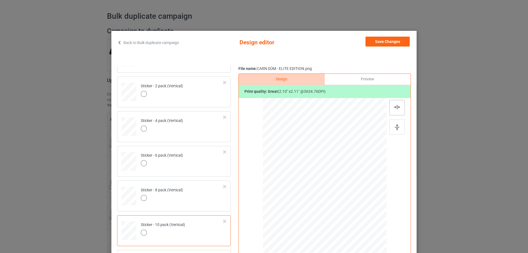
click at [395, 112] on div at bounding box center [396, 107] width 15 height 15
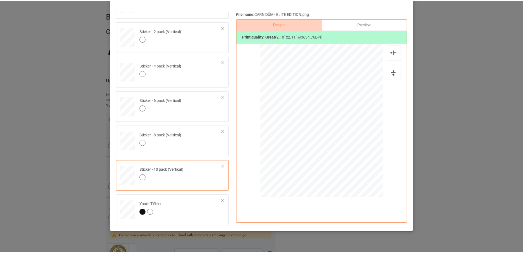
scroll to position [27, 0]
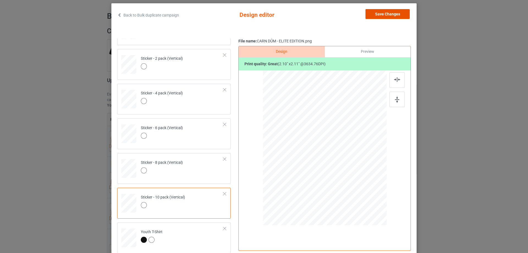
click at [383, 15] on button "Save Changes" at bounding box center [387, 14] width 44 height 10
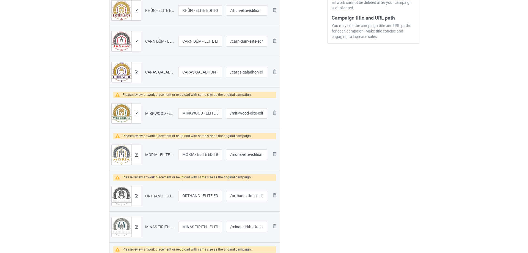
scroll to position [153, 0]
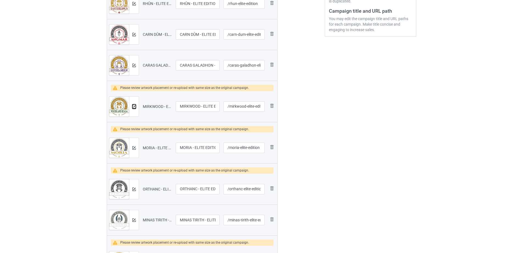
click at [135, 107] on img at bounding box center [134, 107] width 4 height 4
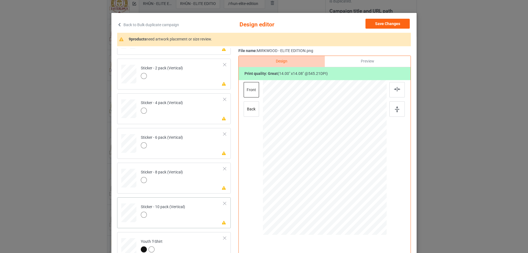
scroll to position [55, 0]
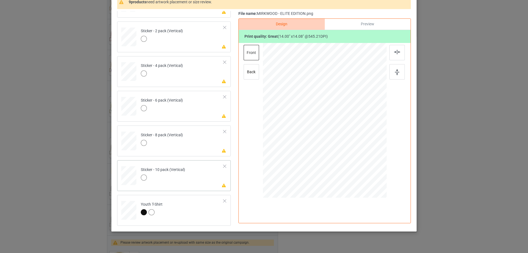
click at [196, 186] on td "Please review artwork placement Sticker - 10 pack (Vertical)" at bounding box center [182, 174] width 89 height 24
click at [392, 69] on div at bounding box center [396, 71] width 15 height 15
click at [395, 53] on img at bounding box center [397, 52] width 6 height 4
click at [198, 141] on td "Please review artwork placement Sticker - 8 pack (Vertical)" at bounding box center [182, 139] width 89 height 24
click at [392, 71] on div at bounding box center [396, 71] width 15 height 15
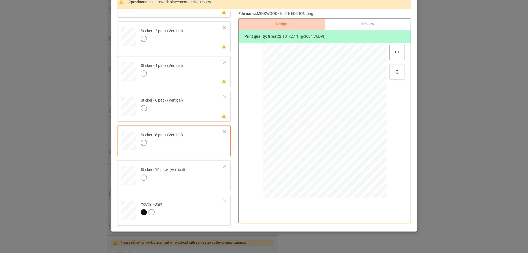
click at [394, 54] on img at bounding box center [397, 52] width 6 height 4
click at [191, 115] on td "Please review artwork placement Sticker - 6 pack (Vertical)" at bounding box center [182, 105] width 89 height 24
drag, startPoint x: 391, startPoint y: 67, endPoint x: 391, endPoint y: 55, distance: 11.8
click at [391, 67] on div at bounding box center [396, 71] width 15 height 15
click at [391, 50] on div at bounding box center [396, 52] width 15 height 15
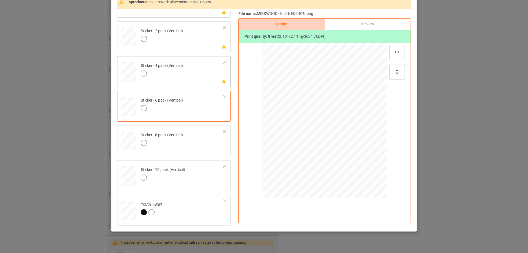
click at [199, 75] on td "Please review artwork placement Sticker - 4 pack (Vertical)" at bounding box center [182, 70] width 89 height 24
click at [392, 68] on div at bounding box center [396, 71] width 15 height 15
click at [390, 49] on div at bounding box center [396, 52] width 15 height 15
click at [205, 44] on td "Please review artwork placement Sticker - 2 pack (Vertical)" at bounding box center [182, 36] width 89 height 24
click at [395, 70] on img at bounding box center [397, 72] width 4 height 6
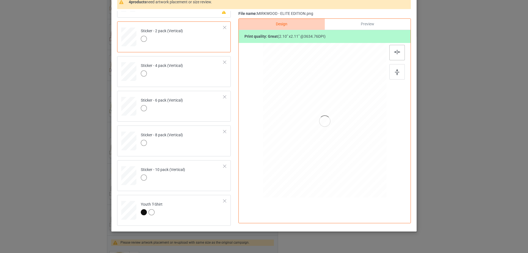
click at [391, 51] on div at bounding box center [396, 52] width 15 height 15
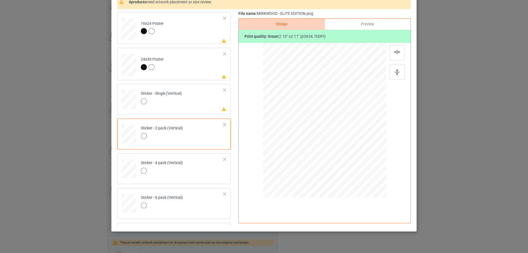
scroll to position [264, 0]
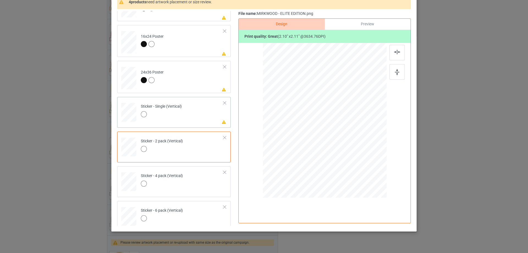
click at [198, 112] on td "Please review artwork placement Sticker - Single (Vertical)" at bounding box center [182, 111] width 89 height 24
click at [394, 67] on div at bounding box center [396, 71] width 15 height 15
click at [394, 53] on img at bounding box center [397, 52] width 6 height 4
click at [201, 88] on td "Please review artwork placement 24x36 Poster" at bounding box center [182, 77] width 89 height 28
click at [389, 68] on div at bounding box center [396, 71] width 15 height 15
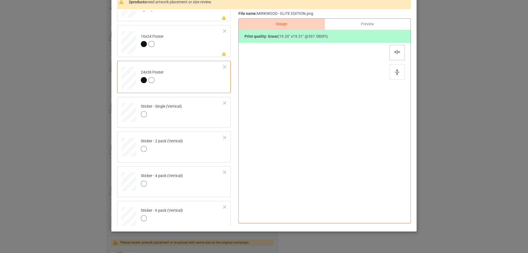
click at [394, 52] on img at bounding box center [397, 52] width 6 height 4
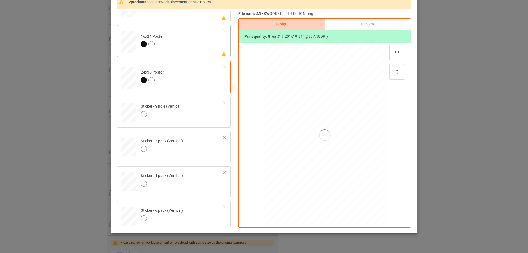
click at [203, 51] on td "Please review artwork placement 16x24 Poster" at bounding box center [182, 41] width 89 height 28
drag, startPoint x: 394, startPoint y: 68, endPoint x: 392, endPoint y: 57, distance: 11.7
click at [394, 68] on div at bounding box center [396, 71] width 15 height 15
click at [394, 52] on img at bounding box center [397, 52] width 6 height 4
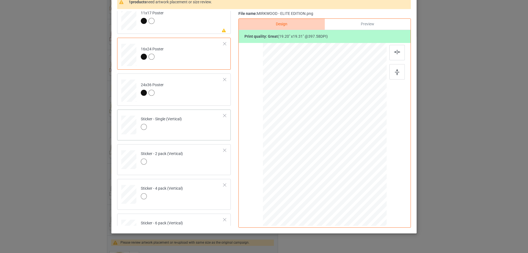
scroll to position [209, 0]
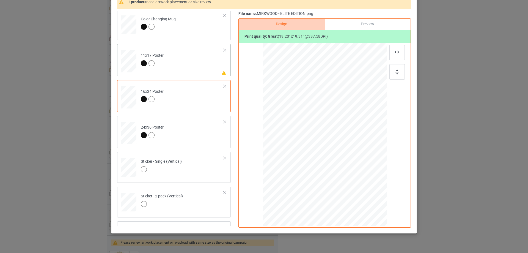
click at [192, 68] on td "Please review artwork placement 11x17 Poster" at bounding box center [182, 60] width 89 height 28
click at [401, 68] on div at bounding box center [396, 71] width 15 height 15
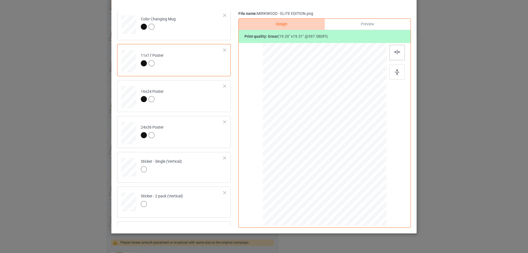
click at [394, 55] on div at bounding box center [396, 52] width 15 height 15
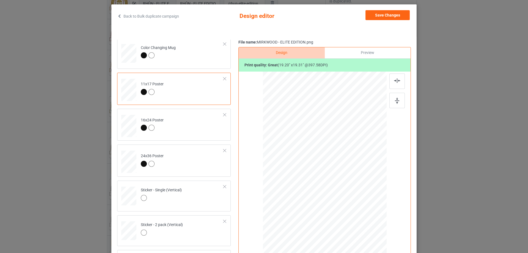
scroll to position [0, 0]
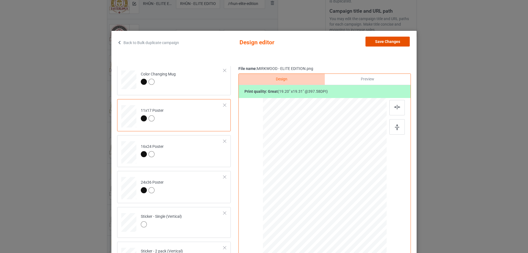
click at [392, 43] on button "Save Changes" at bounding box center [387, 42] width 44 height 10
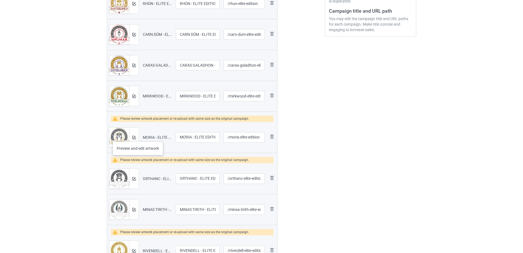
click at [136, 137] on div at bounding box center [134, 137] width 10 height 20
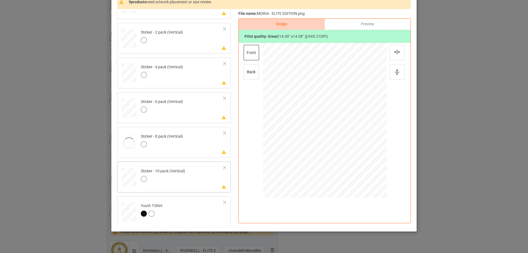
scroll to position [374, 0]
click at [211, 178] on td "Please review artwork placement Sticker - 10 pack (Vertical)" at bounding box center [182, 174] width 89 height 24
click at [395, 73] on img at bounding box center [397, 72] width 4 height 6
click at [395, 52] on img at bounding box center [397, 52] width 6 height 4
click at [199, 141] on td "Please review artwork placement Sticker - 8 pack (Vertical)" at bounding box center [182, 139] width 89 height 24
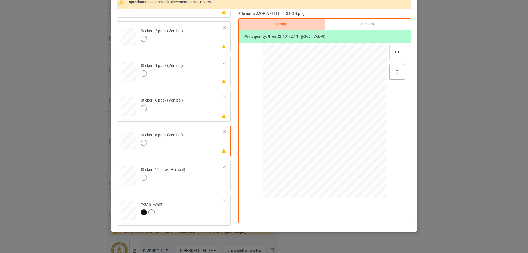
click at [392, 74] on div at bounding box center [396, 71] width 15 height 15
click at [391, 52] on div at bounding box center [396, 52] width 15 height 15
drag, startPoint x: 199, startPoint y: 113, endPoint x: 267, endPoint y: 105, distance: 68.0
click at [199, 113] on td "Please review artwork placement Sticker - 6 pack (Vertical)" at bounding box center [182, 105] width 89 height 24
click at [395, 69] on img at bounding box center [397, 72] width 4 height 6
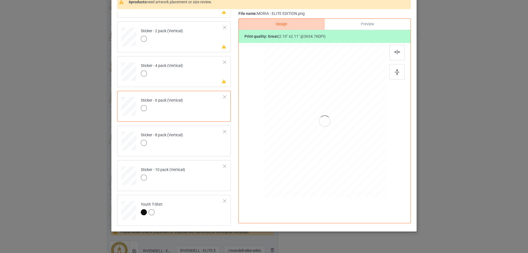
drag, startPoint x: 395, startPoint y: 52, endPoint x: 330, endPoint y: 52, distance: 64.6
click at [395, 52] on img at bounding box center [397, 52] width 6 height 4
click at [210, 74] on td "Please review artwork placement Sticker - 4 pack (Vertical)" at bounding box center [182, 70] width 89 height 24
click at [392, 70] on div at bounding box center [396, 71] width 15 height 15
click at [392, 56] on div at bounding box center [396, 52] width 15 height 15
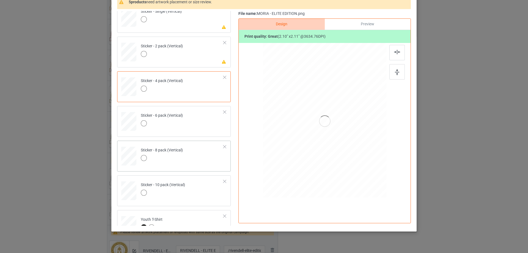
scroll to position [292, 0]
click at [194, 116] on td "Please review artwork placement Sticker - 2 pack (Vertical)" at bounding box center [182, 118] width 89 height 24
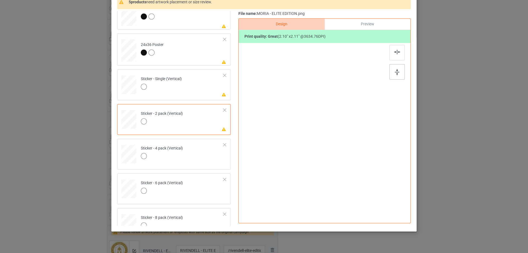
click at [398, 72] on div at bounding box center [396, 71] width 15 height 15
click at [397, 55] on div at bounding box center [396, 52] width 15 height 15
click at [203, 91] on td "Please review artwork placement Sticker - Single (Vertical)" at bounding box center [182, 83] width 89 height 24
click at [399, 66] on div at bounding box center [396, 71] width 15 height 15
click at [396, 52] on img at bounding box center [397, 52] width 6 height 4
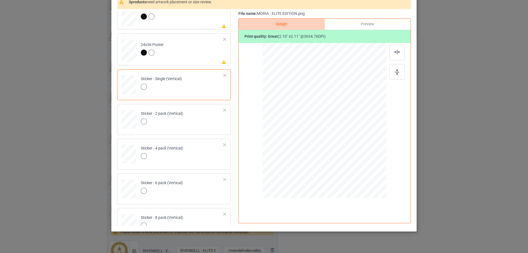
click at [205, 55] on td "Please review artwork placement 24x36 Poster" at bounding box center [182, 49] width 89 height 28
click at [398, 69] on div at bounding box center [396, 71] width 15 height 15
click at [396, 51] on img at bounding box center [397, 52] width 6 height 4
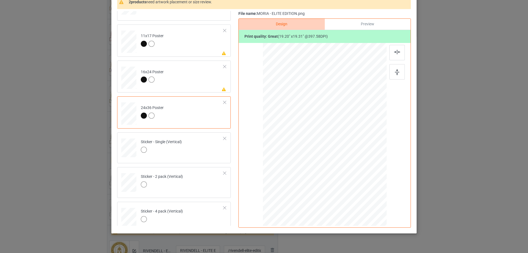
scroll to position [209, 0]
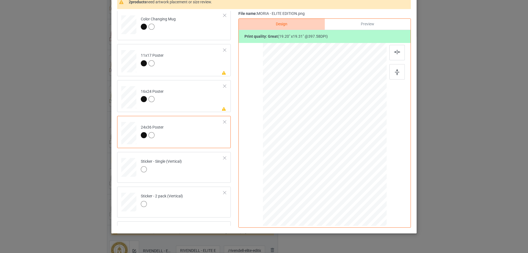
drag, startPoint x: 197, startPoint y: 100, endPoint x: 333, endPoint y: 79, distance: 137.3
click at [198, 100] on td "Please review artwork placement 16x24 Poster" at bounding box center [182, 96] width 89 height 28
click at [398, 69] on div at bounding box center [396, 71] width 15 height 15
click at [396, 53] on img at bounding box center [397, 52] width 6 height 4
click at [204, 71] on td "Please review artwork placement 11x17 Poster" at bounding box center [182, 60] width 89 height 28
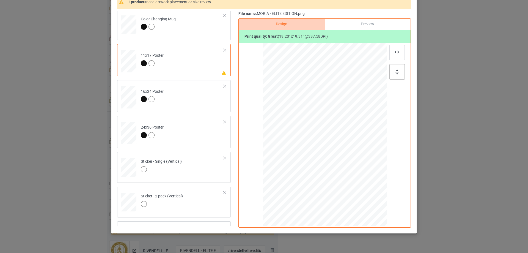
click at [395, 70] on img at bounding box center [397, 72] width 4 height 6
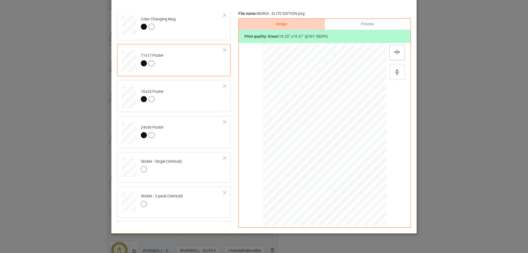
click at [394, 56] on div at bounding box center [396, 52] width 15 height 15
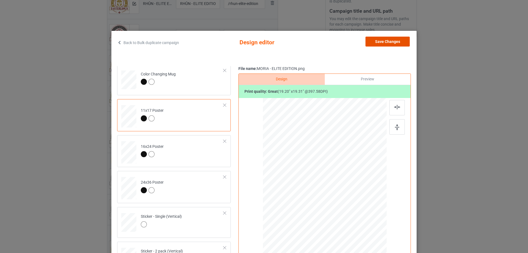
click at [388, 38] on button "Save Changes" at bounding box center [387, 42] width 44 height 10
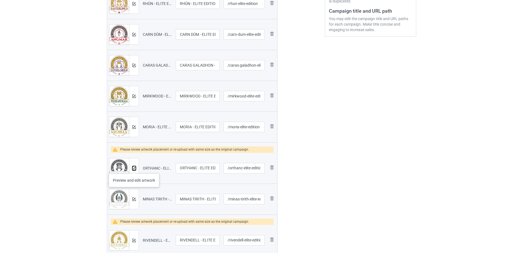
click at [134, 168] on img at bounding box center [134, 168] width 4 height 4
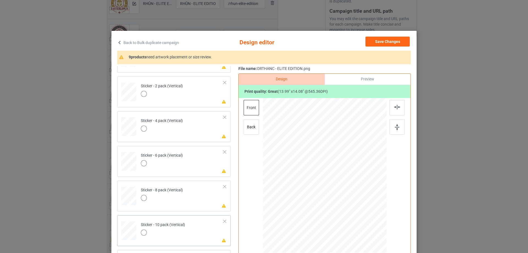
scroll to position [55, 0]
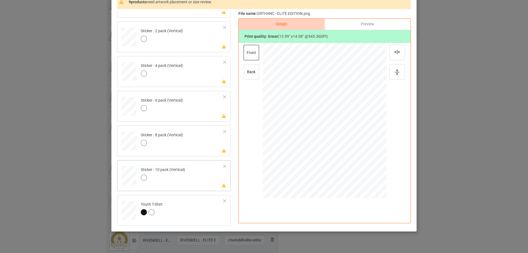
click at [198, 183] on td "Please review artwork placement Sticker - 10 pack (Vertical)" at bounding box center [182, 174] width 89 height 24
click at [395, 67] on div at bounding box center [396, 71] width 15 height 15
click at [396, 54] on img at bounding box center [397, 52] width 6 height 4
click at [203, 146] on td "Please review artwork placement Sticker - 8 pack (Vertical)" at bounding box center [182, 139] width 89 height 24
click at [397, 70] on img at bounding box center [397, 72] width 4 height 6
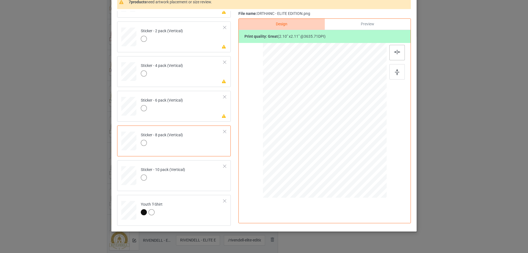
click at [397, 52] on img at bounding box center [397, 52] width 6 height 4
click at [208, 114] on td "Please review artwork placement Sticker - 6 pack (Vertical)" at bounding box center [182, 105] width 89 height 24
click at [395, 70] on img at bounding box center [397, 72] width 4 height 6
drag, startPoint x: 396, startPoint y: 58, endPoint x: 392, endPoint y: 56, distance: 4.8
click at [396, 58] on div at bounding box center [396, 52] width 15 height 15
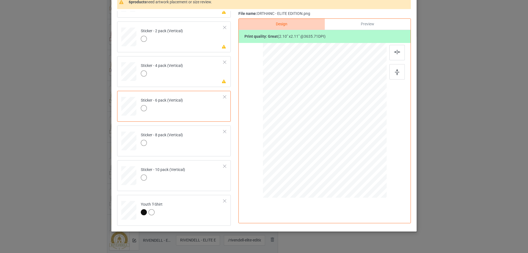
drag, startPoint x: 190, startPoint y: 81, endPoint x: 324, endPoint y: 71, distance: 134.2
click at [190, 81] on td "Please review artwork placement Sticker - 4 pack (Vertical)" at bounding box center [182, 70] width 89 height 24
click at [401, 69] on div at bounding box center [396, 71] width 15 height 15
drag, startPoint x: 400, startPoint y: 55, endPoint x: 333, endPoint y: 50, distance: 66.6
click at [400, 54] on div at bounding box center [396, 52] width 15 height 15
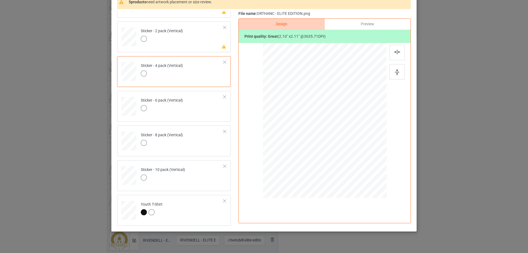
click at [206, 46] on td "Please review artwork placement Sticker - 2 pack (Vertical)" at bounding box center [182, 36] width 89 height 24
click at [395, 71] on img at bounding box center [397, 72] width 4 height 6
click at [391, 48] on div at bounding box center [396, 52] width 15 height 15
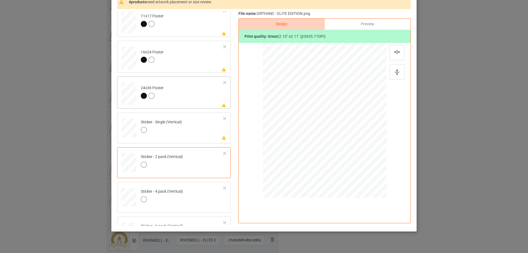
scroll to position [237, 0]
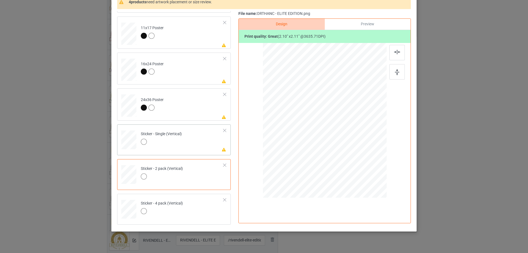
click at [204, 146] on td "Please review artwork placement Sticker - Single (Vertical)" at bounding box center [182, 138] width 89 height 24
click at [395, 71] on img at bounding box center [397, 72] width 4 height 6
click at [397, 45] on div at bounding box center [396, 52] width 15 height 15
click at [197, 111] on td "Please review artwork placement 24x36 Poster" at bounding box center [182, 104] width 89 height 28
click at [395, 69] on img at bounding box center [397, 72] width 4 height 6
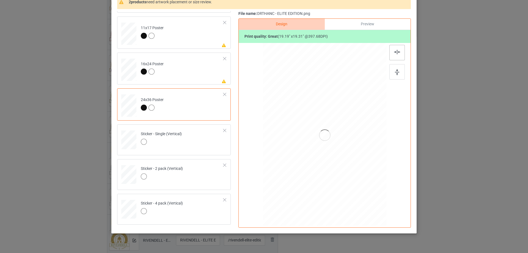
click at [394, 52] on img at bounding box center [397, 52] width 6 height 4
click at [199, 74] on td "Please review artwork placement 16x24 Poster" at bounding box center [182, 69] width 89 height 28
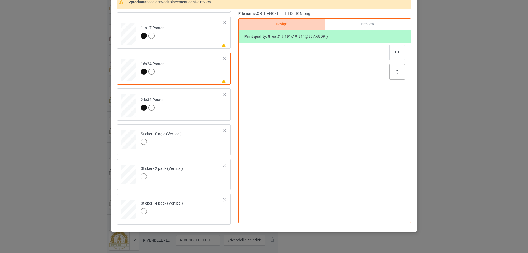
click at [389, 71] on div at bounding box center [396, 71] width 15 height 15
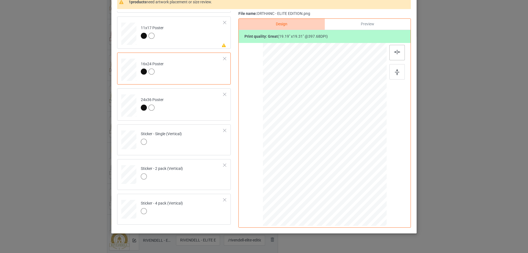
click at [395, 52] on img at bounding box center [397, 52] width 6 height 4
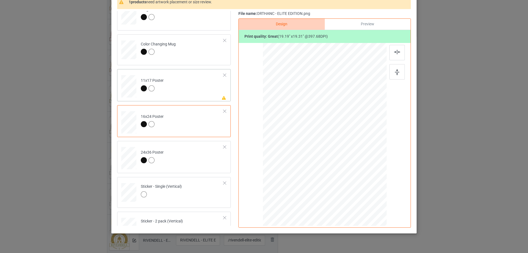
scroll to position [154, 0]
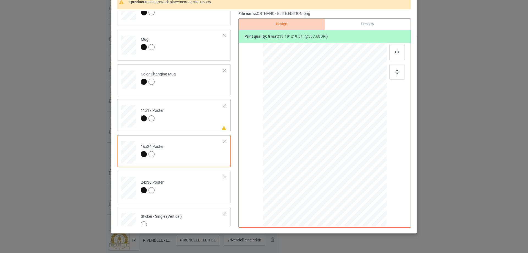
click at [196, 121] on td "Please review artwork placement 11x17 Poster" at bounding box center [182, 115] width 89 height 28
click at [396, 72] on img at bounding box center [397, 72] width 4 height 6
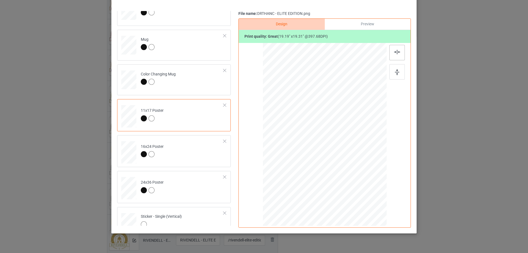
click at [399, 54] on div at bounding box center [396, 52] width 15 height 15
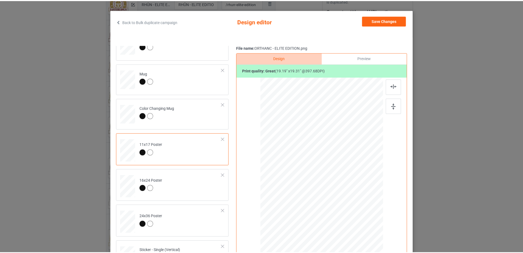
scroll to position [0, 0]
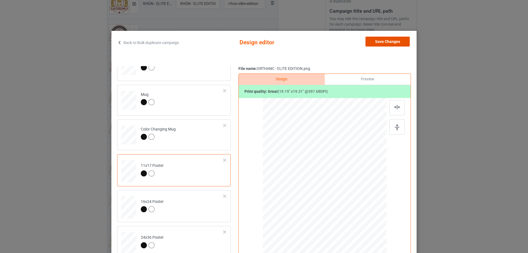
click at [392, 44] on button "Save Changes" at bounding box center [387, 42] width 44 height 10
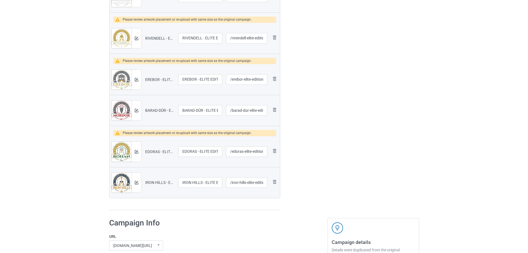
scroll to position [345, 0]
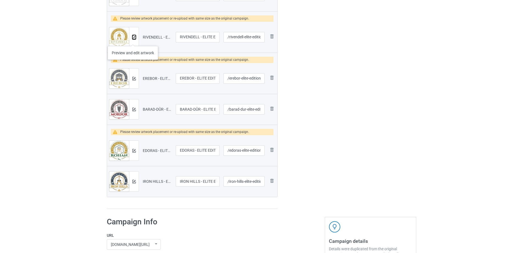
click at [133, 38] on img at bounding box center [134, 37] width 4 height 4
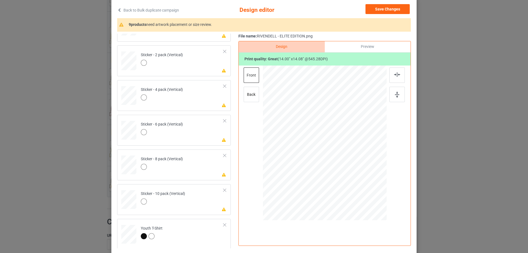
scroll to position [65, 0]
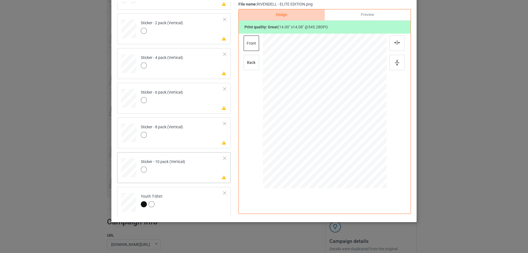
click at [193, 169] on td "Please review artwork placement Sticker - 10 pack (Vertical)" at bounding box center [182, 166] width 89 height 24
click at [390, 61] on div at bounding box center [396, 62] width 15 height 15
click at [394, 41] on img at bounding box center [397, 42] width 6 height 4
click at [200, 142] on td "Please review artwork placement Sticker - 8 pack (Vertical)" at bounding box center [182, 132] width 89 height 24
click at [395, 60] on img at bounding box center [397, 63] width 4 height 6
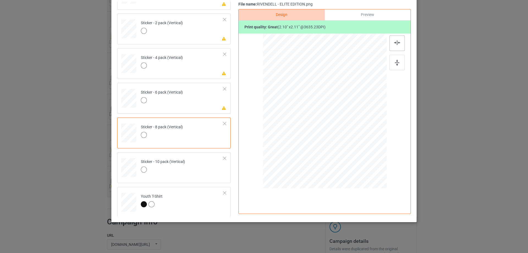
click at [395, 45] on div at bounding box center [396, 42] width 15 height 15
click at [183, 104] on td "Please review artwork placement Sticker - 6 pack (Vertical)" at bounding box center [182, 97] width 89 height 24
click at [390, 61] on div at bounding box center [396, 62] width 15 height 15
click at [396, 43] on img at bounding box center [397, 42] width 6 height 4
click at [203, 71] on td "Please review artwork placement Sticker - 4 pack (Vertical)" at bounding box center [182, 62] width 89 height 24
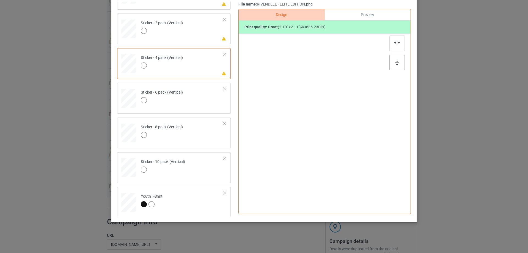
click at [397, 63] on img at bounding box center [397, 63] width 4 height 6
click at [395, 46] on div at bounding box center [396, 42] width 15 height 15
click at [205, 40] on div "Please review artwork placement Sticker - 2 pack (Vertical)" at bounding box center [173, 28] width 113 height 31
drag, startPoint x: 397, startPoint y: 60, endPoint x: 393, endPoint y: 46, distance: 14.3
click at [398, 60] on div at bounding box center [396, 62] width 15 height 15
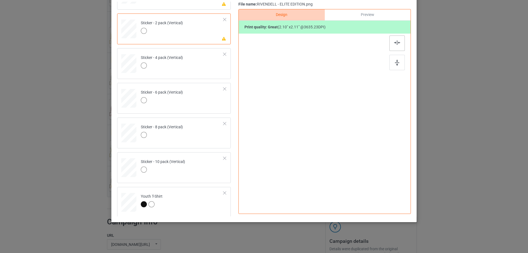
click at [393, 46] on div at bounding box center [396, 42] width 15 height 15
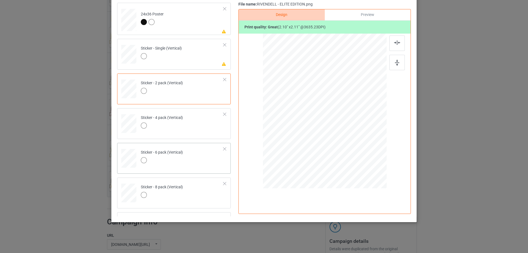
scroll to position [290, 0]
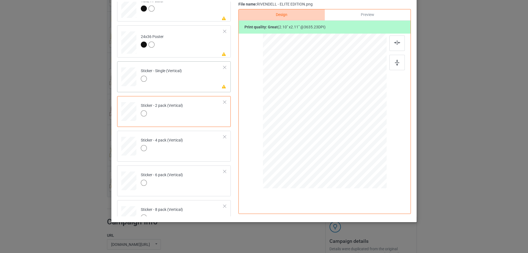
click at [200, 77] on td "Please review artwork placement Sticker - Single (Vertical)" at bounding box center [182, 75] width 89 height 24
click at [389, 66] on div at bounding box center [396, 62] width 15 height 15
click at [396, 42] on img at bounding box center [397, 42] width 6 height 4
click at [202, 52] on td "Please review artwork placement 24x36 Poster" at bounding box center [182, 41] width 89 height 28
click at [391, 60] on div at bounding box center [396, 62] width 15 height 15
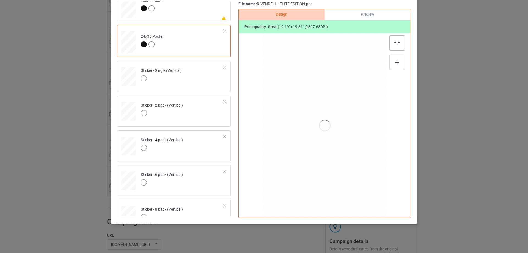
click at [392, 48] on div at bounding box center [396, 42] width 15 height 15
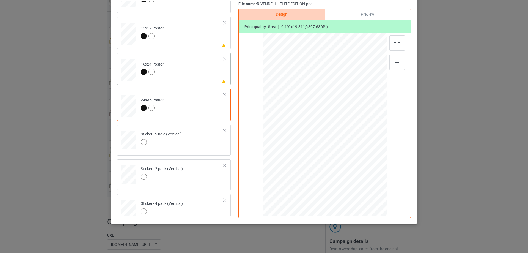
scroll to position [208, 0]
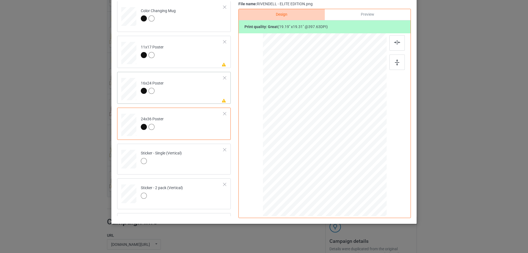
click at [203, 96] on td "Please review artwork placement 16x24 Poster" at bounding box center [182, 88] width 89 height 28
click at [395, 64] on img at bounding box center [397, 62] width 4 height 6
click at [389, 43] on div at bounding box center [396, 42] width 15 height 15
click at [196, 58] on td "Please review artwork placement 11x17 Poster" at bounding box center [182, 52] width 89 height 28
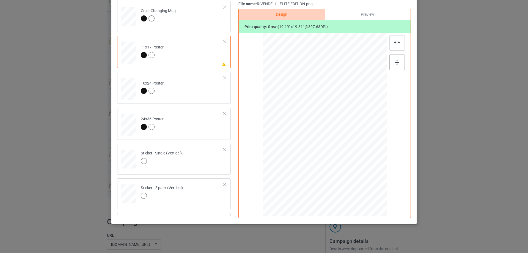
click at [396, 61] on img at bounding box center [397, 62] width 4 height 6
click at [395, 41] on img at bounding box center [397, 42] width 6 height 4
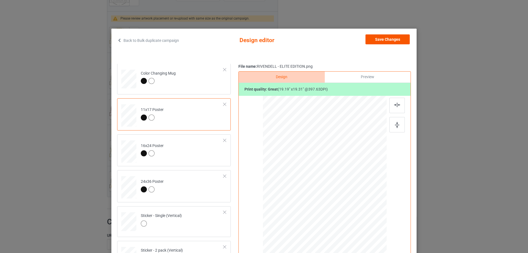
scroll to position [0, 0]
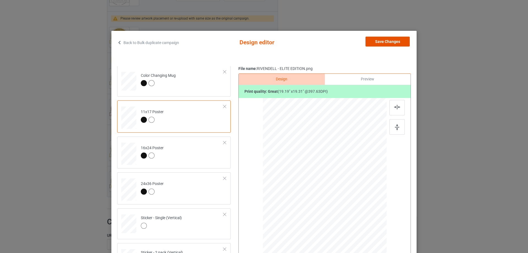
click at [389, 38] on button "Save Changes" at bounding box center [387, 42] width 44 height 10
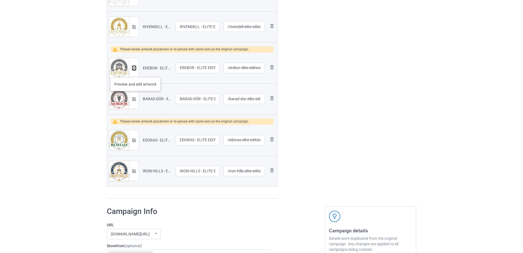
click at [135, 70] on button at bounding box center [134, 68] width 4 height 4
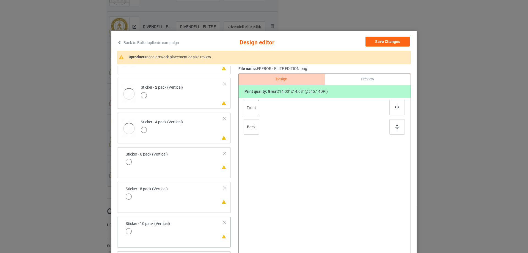
scroll to position [65, 0]
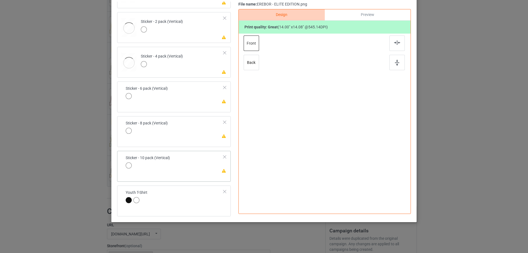
click at [199, 171] on td "Please review artwork placement Sticker - 10 pack (Vertical)" at bounding box center [175, 162] width 104 height 19
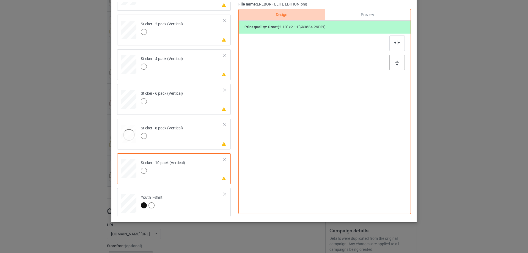
scroll to position [374, 0]
click at [400, 63] on div at bounding box center [396, 62] width 15 height 15
click at [393, 36] on div at bounding box center [396, 42] width 15 height 15
click at [393, 46] on div at bounding box center [396, 42] width 15 height 15
click at [206, 131] on td "Please review artwork placement Sticker - 8 pack (Vertical)" at bounding box center [182, 130] width 89 height 24
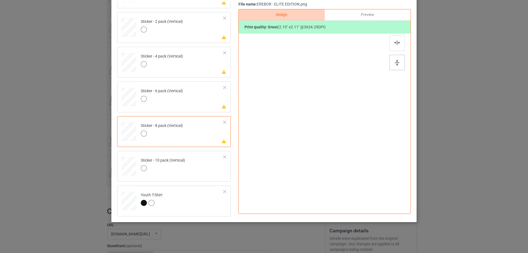
click at [400, 55] on div at bounding box center [396, 62] width 15 height 15
drag, startPoint x: 394, startPoint y: 40, endPoint x: 240, endPoint y: 80, distance: 159.3
click at [394, 40] on img at bounding box center [397, 42] width 6 height 4
click at [181, 107] on td "Please review artwork placement Sticker - 6 pack (Vertical)" at bounding box center [182, 96] width 89 height 24
click at [394, 59] on div at bounding box center [396, 62] width 15 height 15
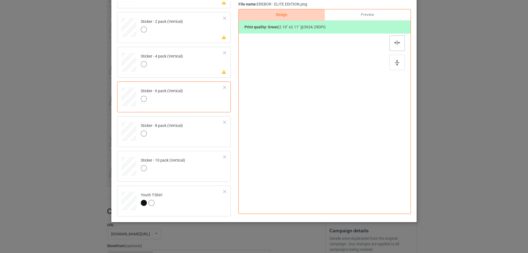
click at [394, 44] on img at bounding box center [397, 42] width 6 height 4
click at [198, 73] on div "Please review artwork placement Sticker - 4 pack (Vertical)" at bounding box center [173, 62] width 113 height 31
click at [390, 62] on div at bounding box center [396, 62] width 15 height 15
click at [396, 40] on img at bounding box center [397, 42] width 6 height 4
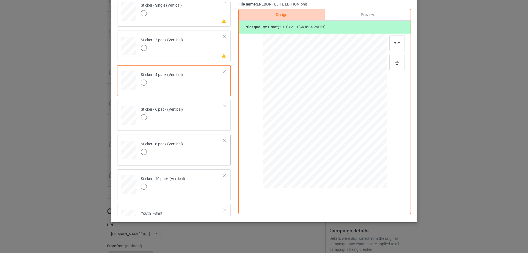
scroll to position [292, 0]
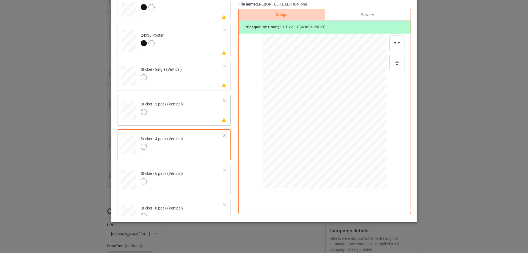
click at [197, 114] on td "Please review artwork placement Sticker - 2 pack (Vertical)" at bounding box center [182, 109] width 89 height 24
click at [390, 62] on div at bounding box center [396, 62] width 15 height 15
click at [394, 41] on img at bounding box center [397, 42] width 6 height 4
click at [199, 84] on td "Please review artwork placement Sticker - Single (Vertical)" at bounding box center [182, 74] width 89 height 24
click at [395, 60] on img at bounding box center [397, 63] width 4 height 6
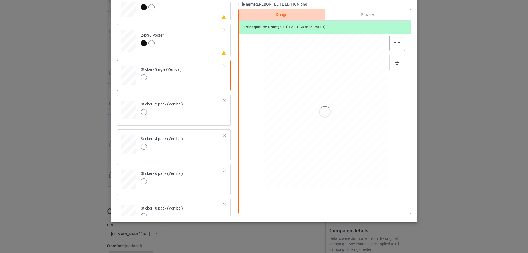
click at [396, 45] on div at bounding box center [396, 42] width 15 height 15
click at [200, 43] on td "Please review artwork placement 24x36 Poster" at bounding box center [182, 40] width 89 height 28
click at [394, 58] on div at bounding box center [396, 62] width 15 height 15
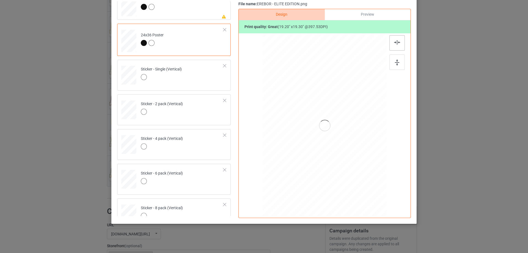
click at [394, 44] on img at bounding box center [397, 42] width 6 height 4
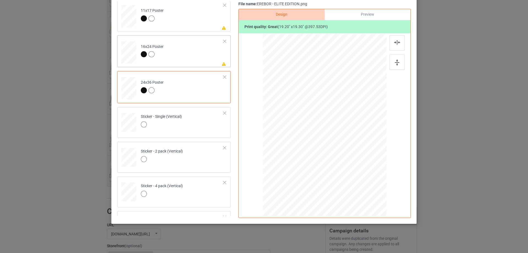
scroll to position [237, 0]
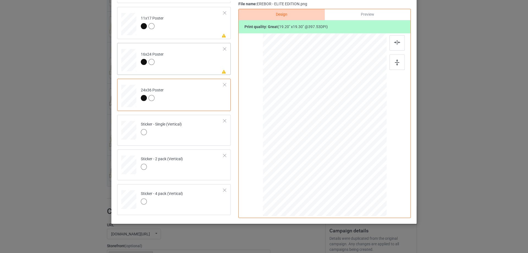
click at [196, 71] on td "Please review artwork placement 16x24 Poster" at bounding box center [182, 59] width 89 height 28
click at [398, 58] on div at bounding box center [396, 61] width 15 height 15
click at [396, 45] on div at bounding box center [396, 42] width 15 height 15
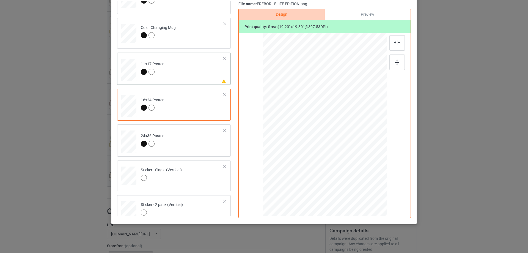
scroll to position [182, 0]
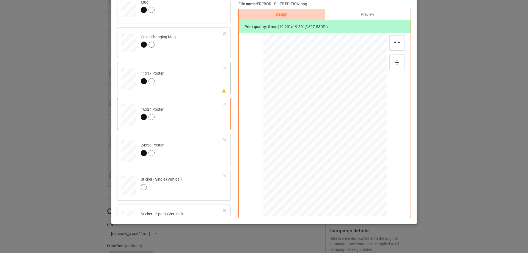
click at [198, 81] on td "Please review artwork placement 11x17 Poster" at bounding box center [182, 78] width 89 height 28
click at [395, 63] on img at bounding box center [397, 63] width 4 height 6
click at [394, 43] on img at bounding box center [397, 42] width 6 height 4
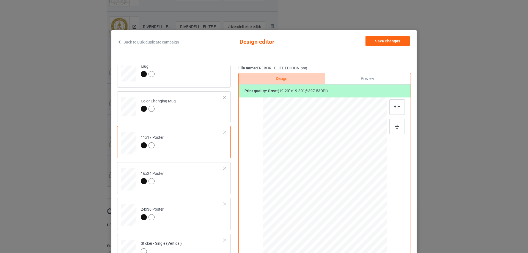
scroll to position [0, 0]
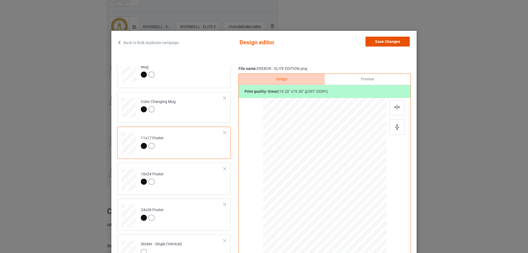
click at [376, 40] on button "Save Changes" at bounding box center [387, 42] width 44 height 10
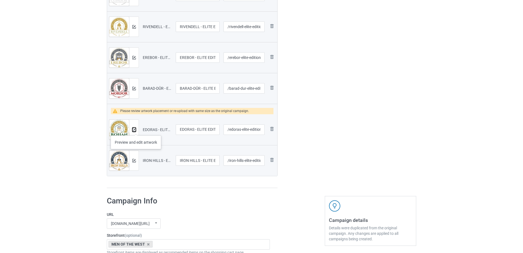
click at [135, 130] on img at bounding box center [134, 130] width 4 height 4
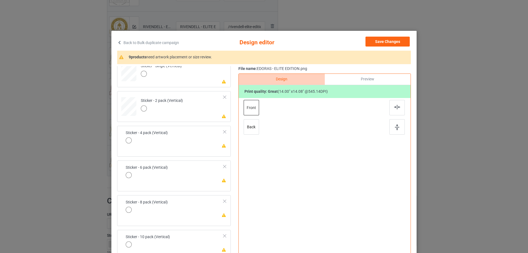
scroll to position [65, 0]
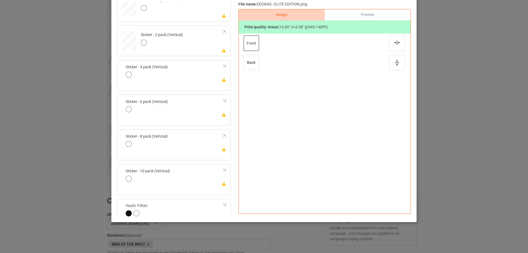
click at [200, 179] on td "Please review artwork placement Sticker - 10 pack (Vertical)" at bounding box center [175, 175] width 104 height 19
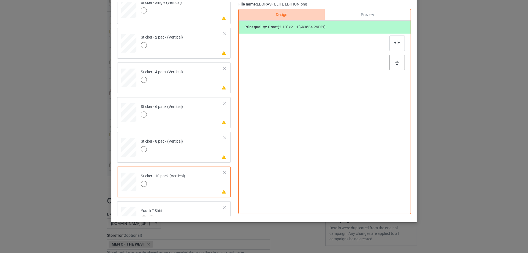
scroll to position [361, 0]
click at [391, 56] on div at bounding box center [396, 62] width 15 height 15
click at [396, 42] on img at bounding box center [397, 42] width 6 height 4
click at [208, 151] on td "Please review artwork placement Sticker - 8 pack (Vertical)" at bounding box center [182, 143] width 89 height 24
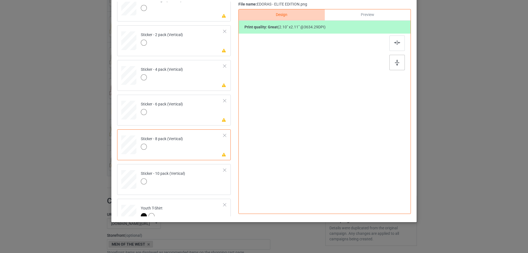
click at [391, 63] on div at bounding box center [396, 62] width 15 height 15
drag, startPoint x: 395, startPoint y: 40, endPoint x: 389, endPoint y: 40, distance: 6.3
click at [395, 40] on div at bounding box center [396, 42] width 15 height 15
click at [204, 120] on td "Please review artwork placement Sticker - 6 pack (Vertical)" at bounding box center [182, 109] width 89 height 24
click at [390, 59] on div at bounding box center [396, 62] width 15 height 15
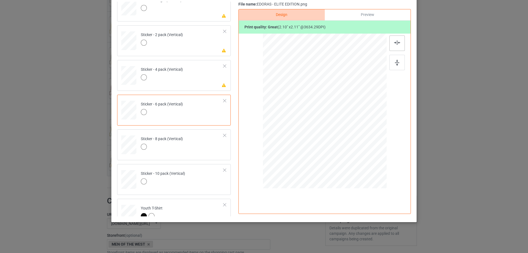
click at [392, 37] on div at bounding box center [396, 42] width 15 height 15
click at [203, 79] on td "Please review artwork placement Sticker - 4 pack (Vertical)" at bounding box center [182, 74] width 89 height 24
click at [395, 61] on img at bounding box center [397, 63] width 4 height 6
click at [394, 43] on img at bounding box center [397, 42] width 6 height 4
click at [197, 50] on td "Please review artwork placement Sticker - 2 pack (Vertical)" at bounding box center [182, 39] width 89 height 24
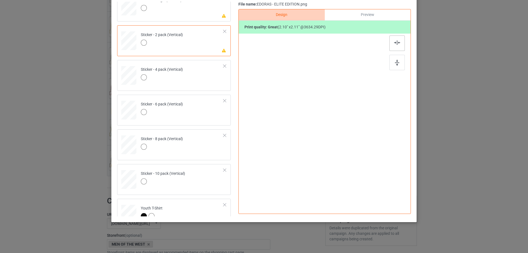
click at [401, 60] on div at bounding box center [396, 62] width 15 height 15
click at [394, 42] on img at bounding box center [397, 42] width 6 height 4
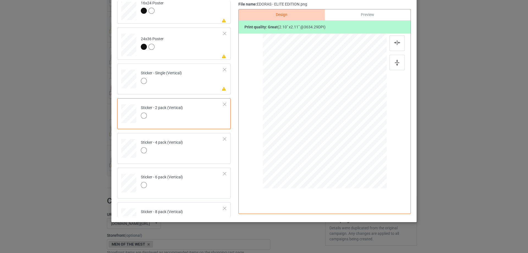
scroll to position [279, 0]
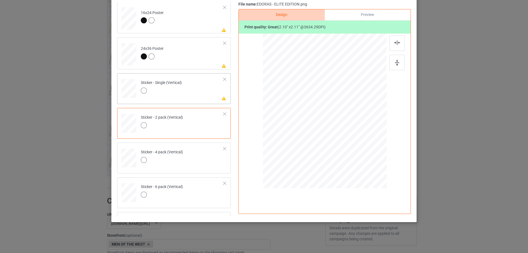
click at [202, 87] on td "Please review artwork placement Sticker - Single (Vertical)" at bounding box center [182, 87] width 89 height 24
click at [389, 62] on div at bounding box center [396, 62] width 15 height 15
click at [397, 45] on div at bounding box center [396, 42] width 15 height 15
click at [201, 64] on td "Please review artwork placement 24x36 Poster" at bounding box center [182, 53] width 89 height 28
click at [392, 61] on div at bounding box center [396, 62] width 15 height 15
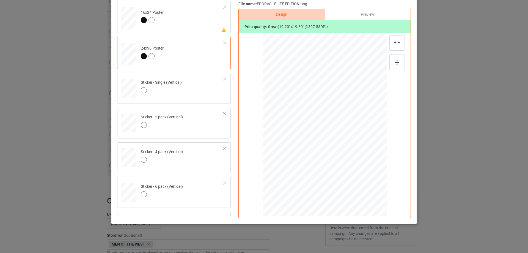
click at [387, 37] on div at bounding box center [324, 125] width 143 height 184
click at [395, 43] on img at bounding box center [397, 42] width 6 height 4
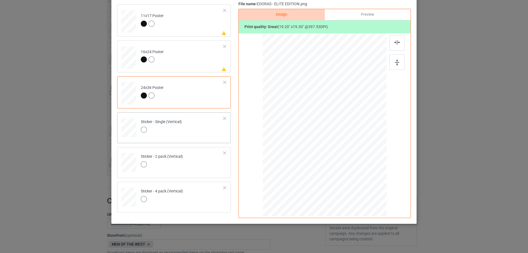
scroll to position [224, 0]
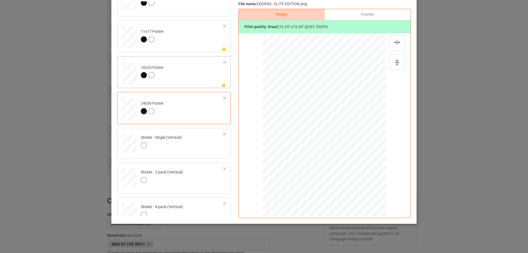
click at [193, 77] on td "Please review artwork placement 16x24 Poster" at bounding box center [182, 72] width 89 height 28
click at [395, 62] on img at bounding box center [397, 62] width 4 height 6
click at [397, 44] on img at bounding box center [397, 42] width 6 height 4
click at [197, 46] on td "Please review artwork placement 11x17 Poster" at bounding box center [182, 36] width 89 height 28
click at [398, 65] on div at bounding box center [396, 61] width 15 height 15
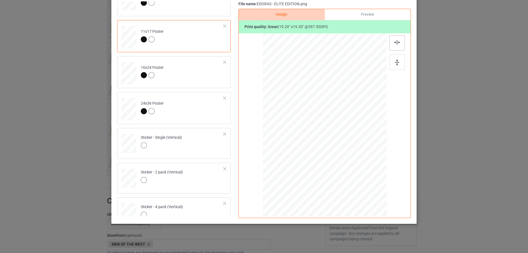
click at [394, 45] on img at bounding box center [397, 42] width 6 height 4
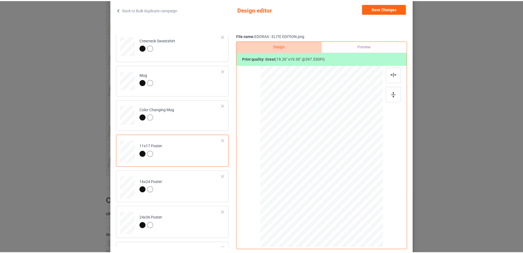
scroll to position [0, 0]
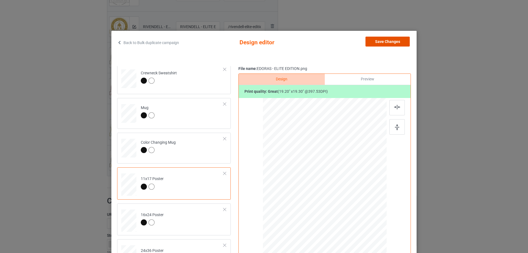
click at [379, 43] on button "Save Changes" at bounding box center [387, 42] width 44 height 10
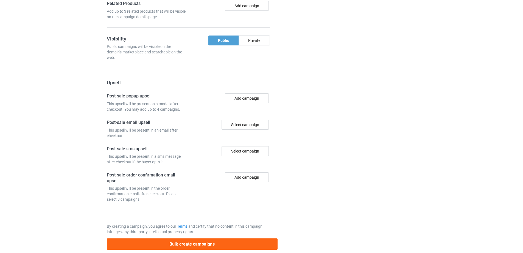
scroll to position [786, 0]
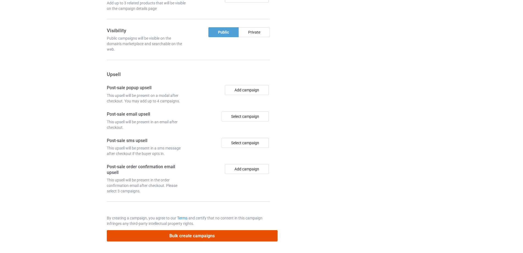
click at [198, 236] on button "Bulk create campaigns" at bounding box center [192, 235] width 171 height 11
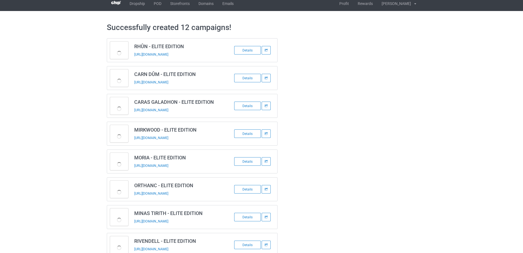
scroll to position [0, 0]
